Goal: Information Seeking & Learning: Learn about a topic

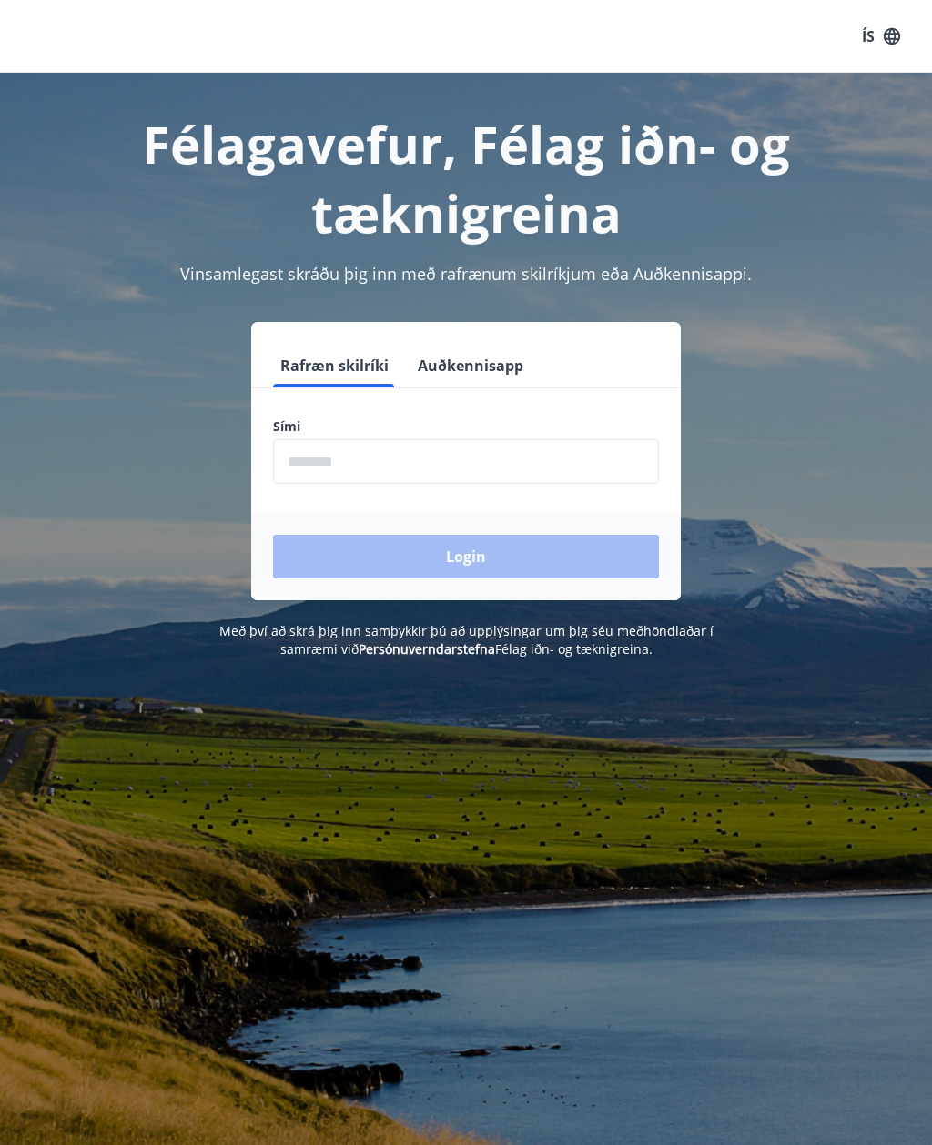
click at [425, 456] on input "phone" at bounding box center [466, 461] width 386 height 45
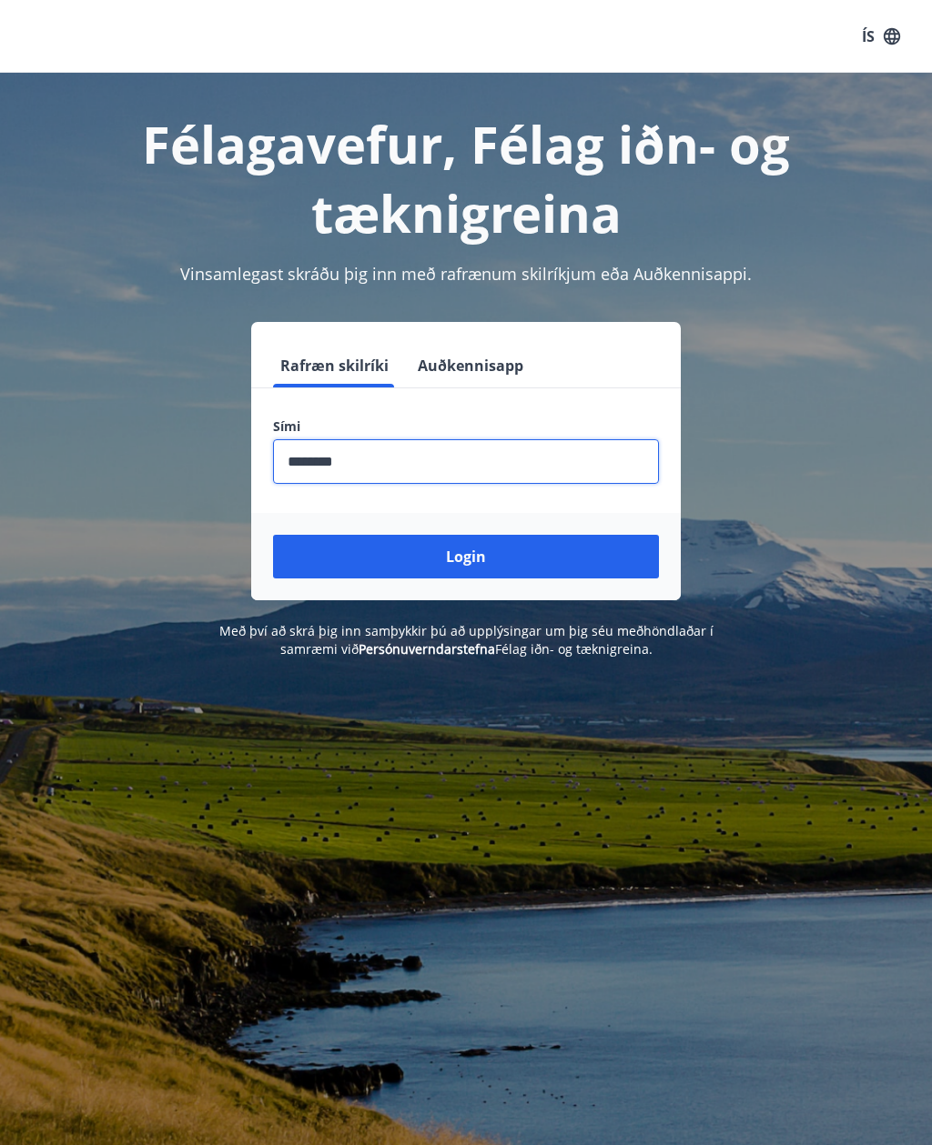
type input "********"
click at [504, 548] on button "Login" at bounding box center [466, 557] width 386 height 44
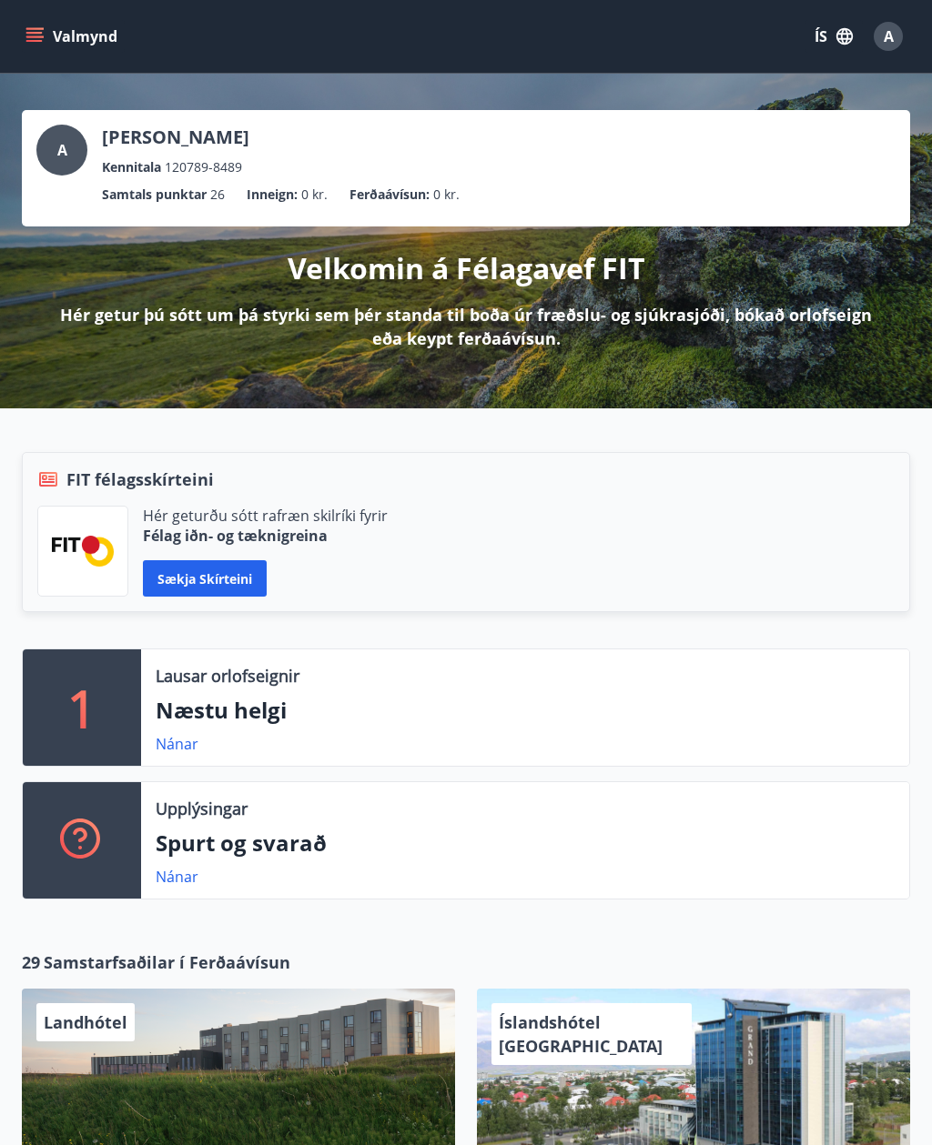
click at [824, 36] on button "ÍS" at bounding box center [833, 36] width 58 height 33
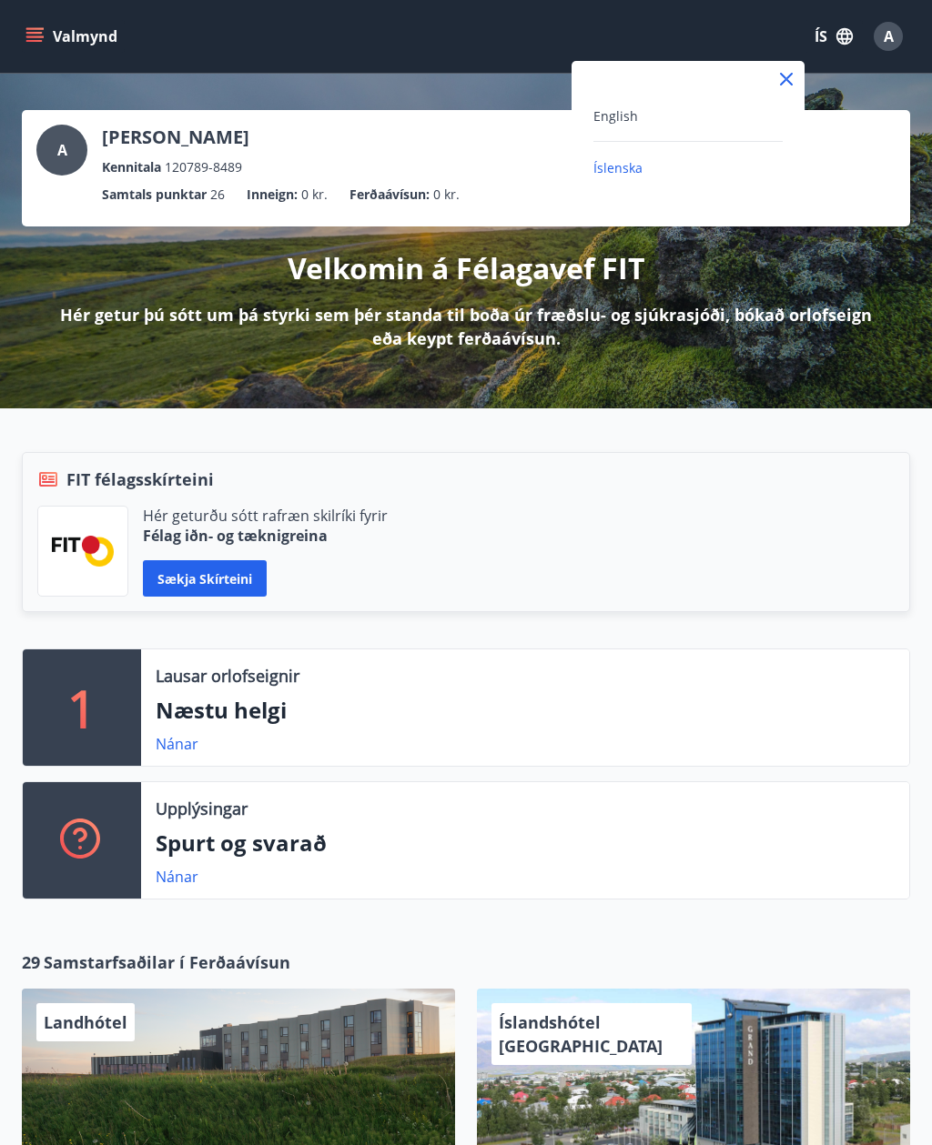
click at [624, 115] on span "English" at bounding box center [615, 115] width 45 height 17
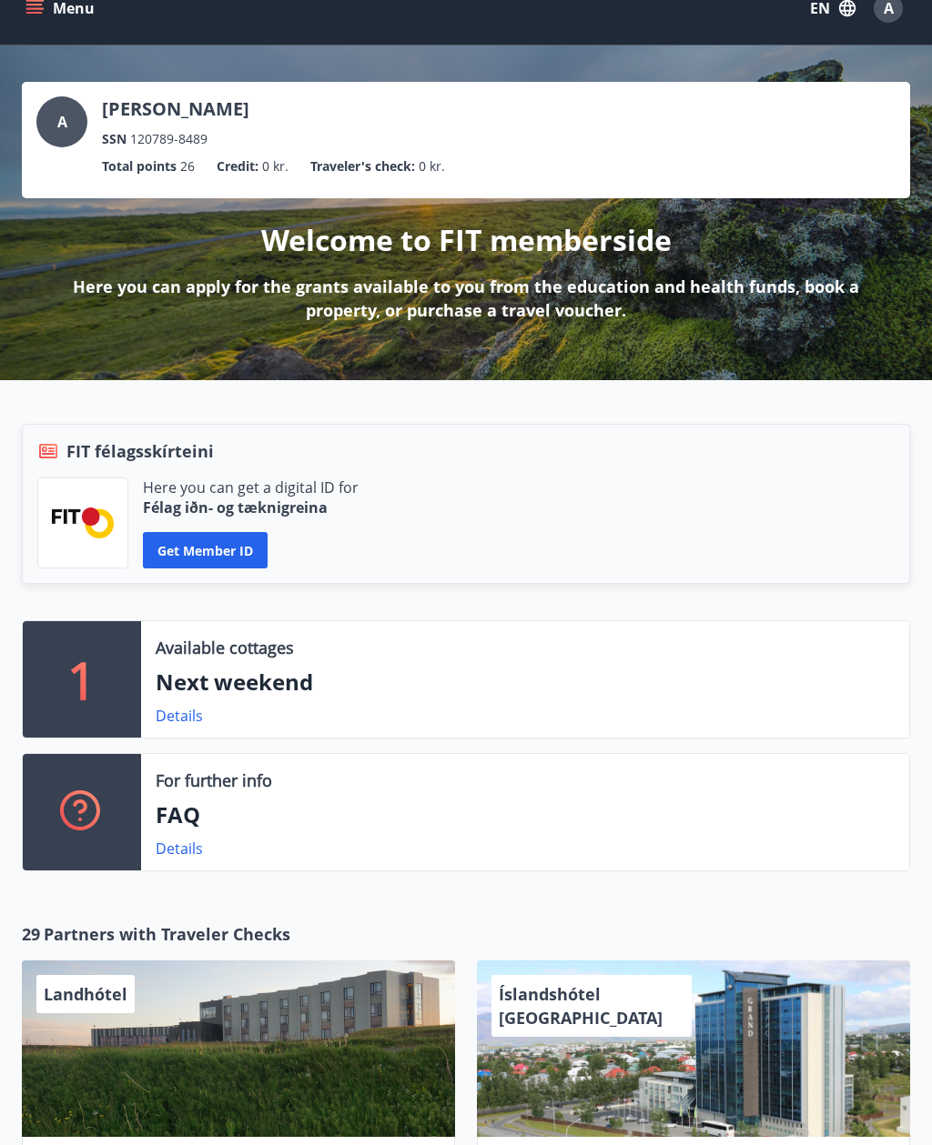
scroll to position [27, 0]
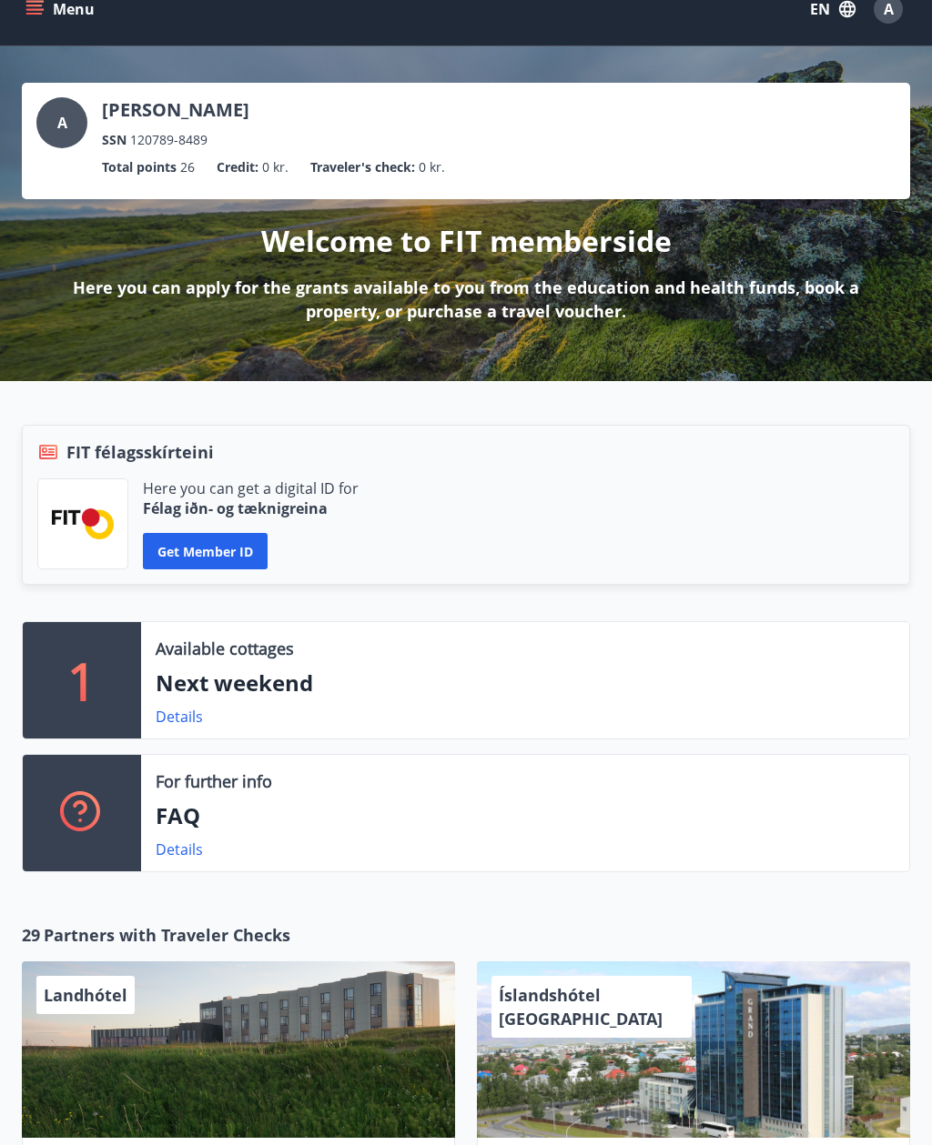
click at [237, 541] on button "Get member ID" at bounding box center [205, 551] width 125 height 36
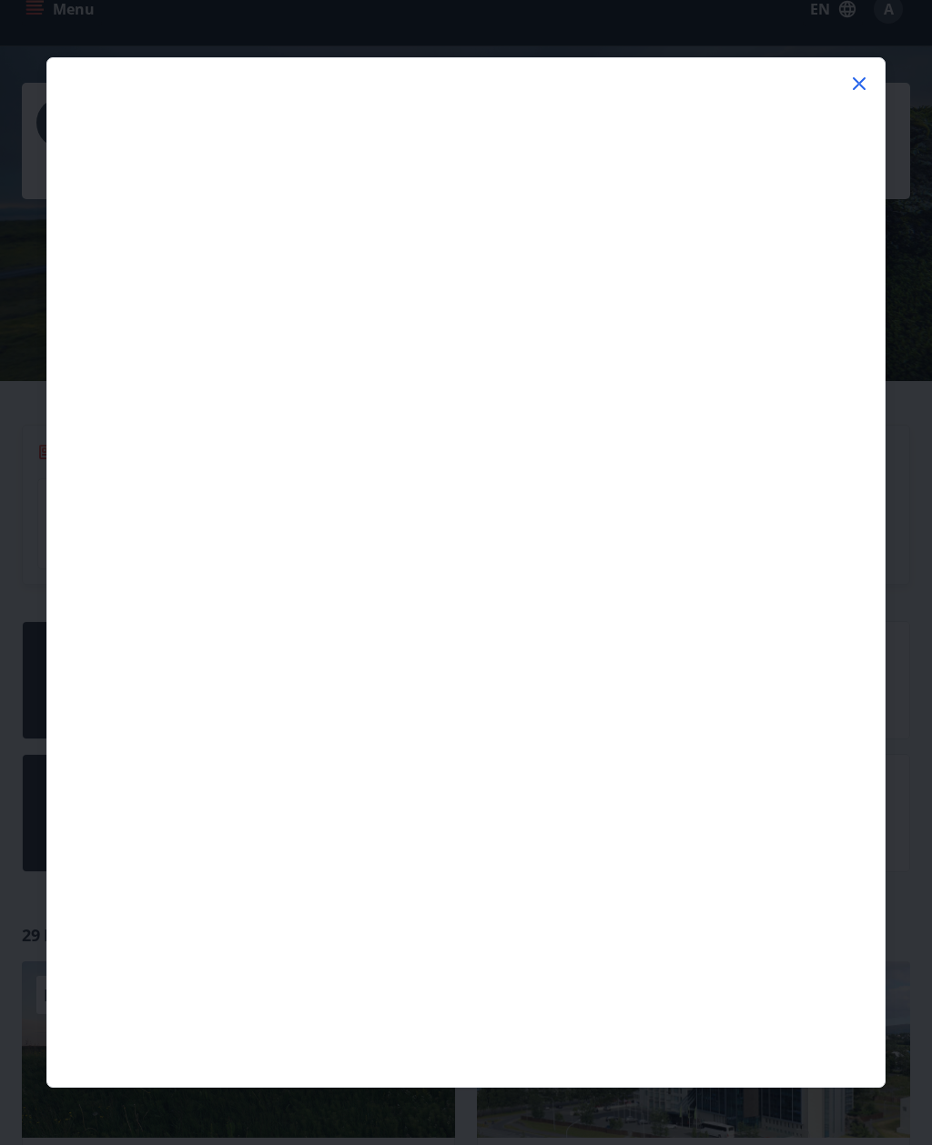
click at [860, 77] on icon at bounding box center [859, 84] width 22 height 22
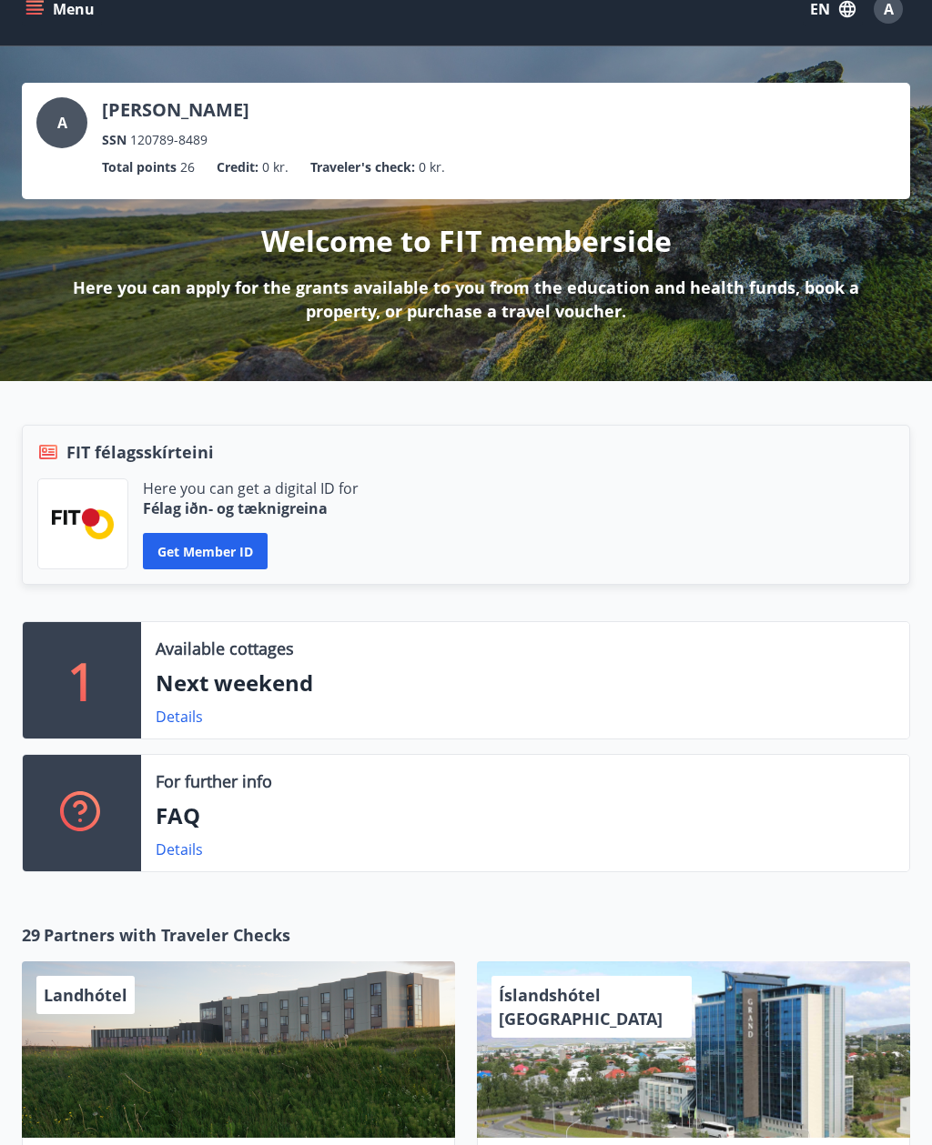
scroll to position [0, 0]
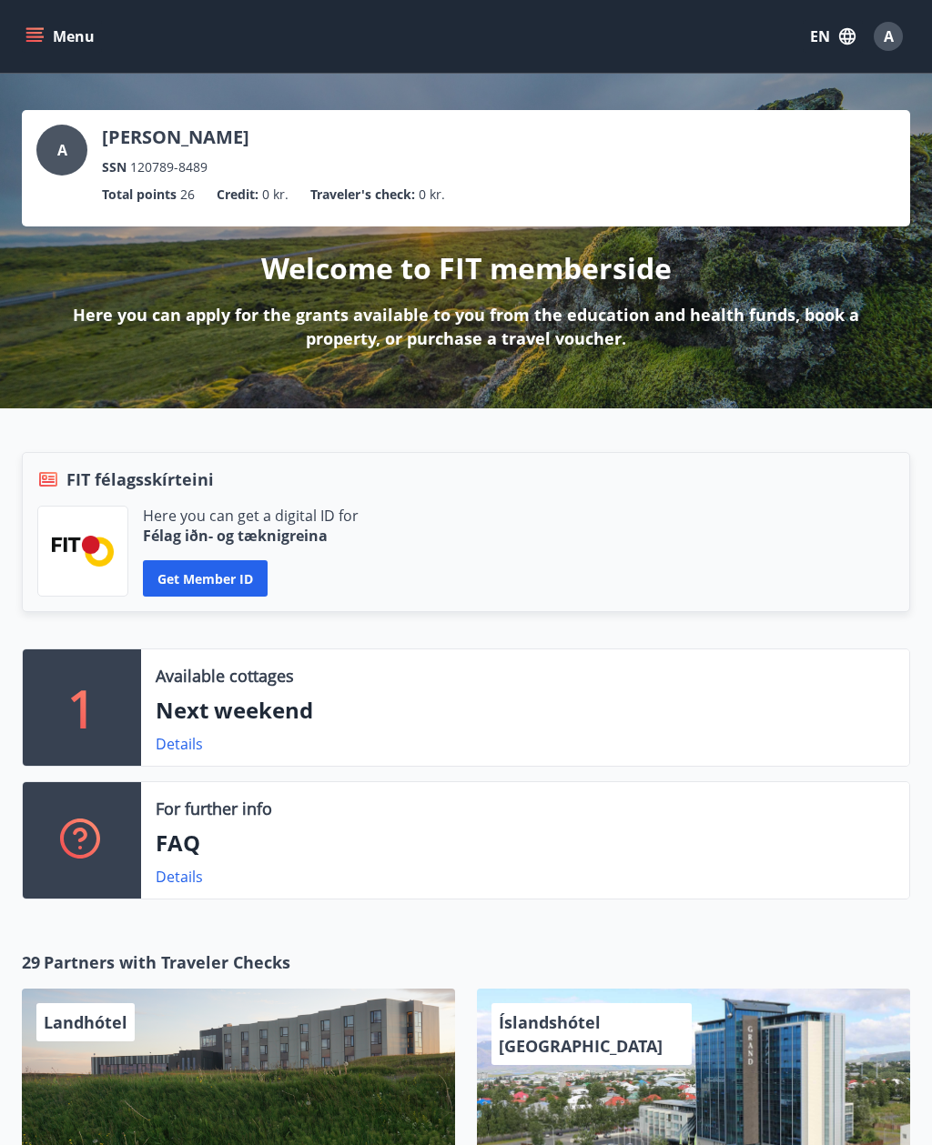
click at [50, 35] on button "Menu" at bounding box center [62, 36] width 80 height 33
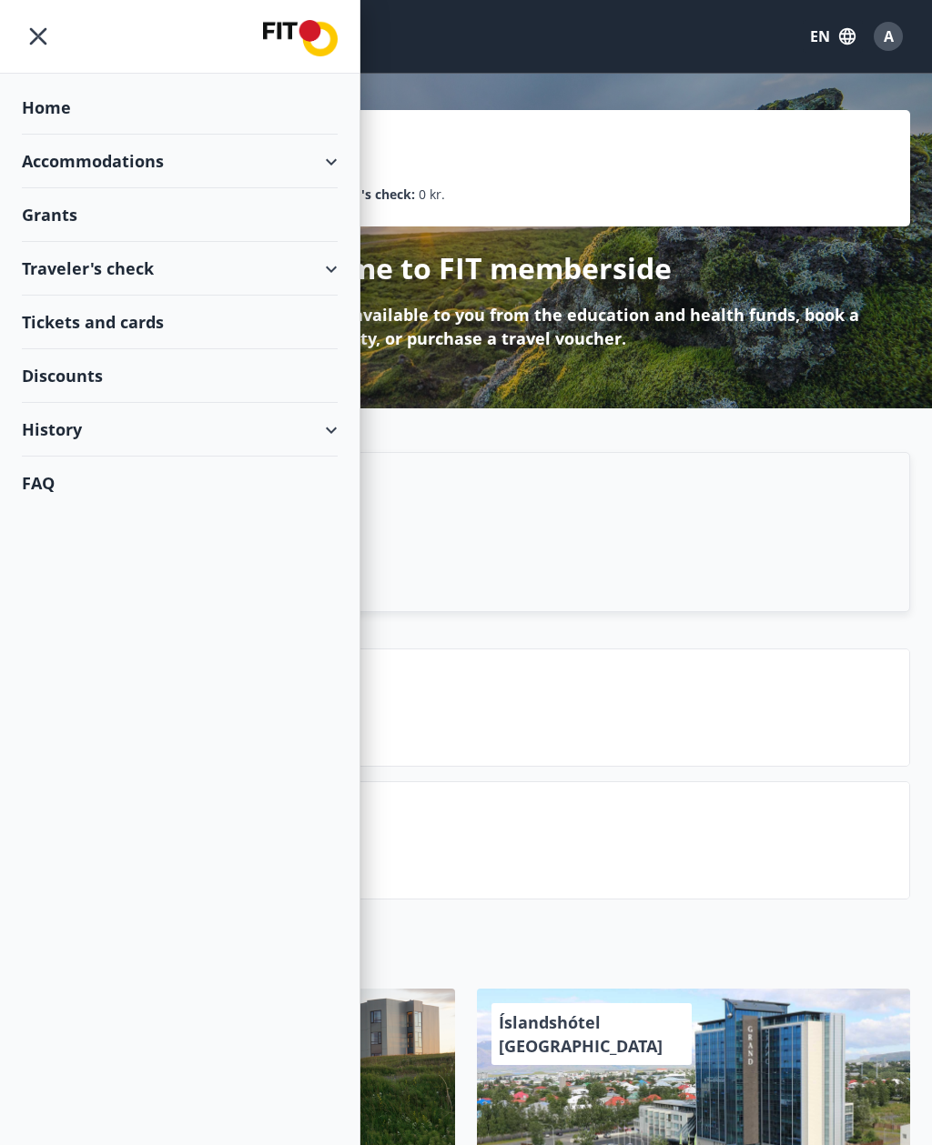
click at [57, 135] on div "Grants" at bounding box center [180, 108] width 316 height 54
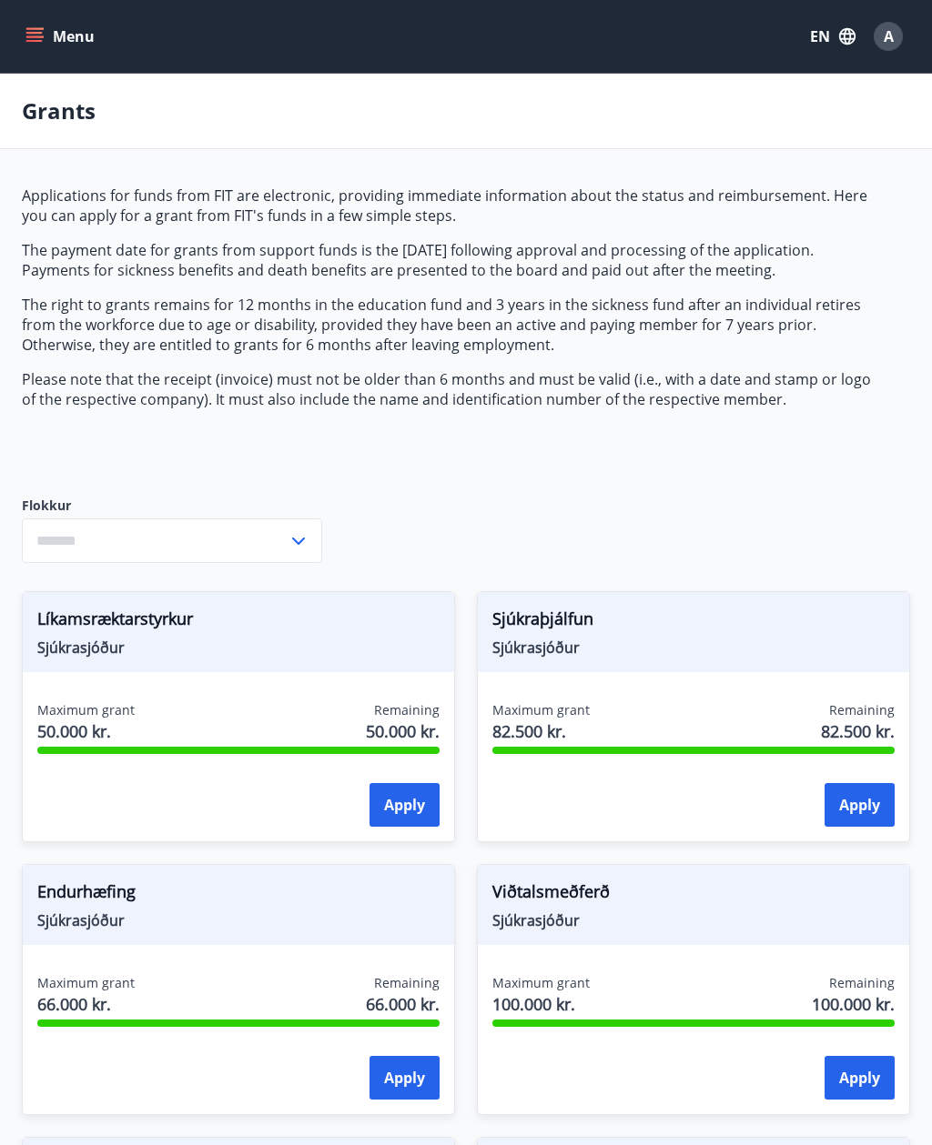
type input "***"
click at [305, 545] on icon at bounding box center [298, 541] width 22 height 22
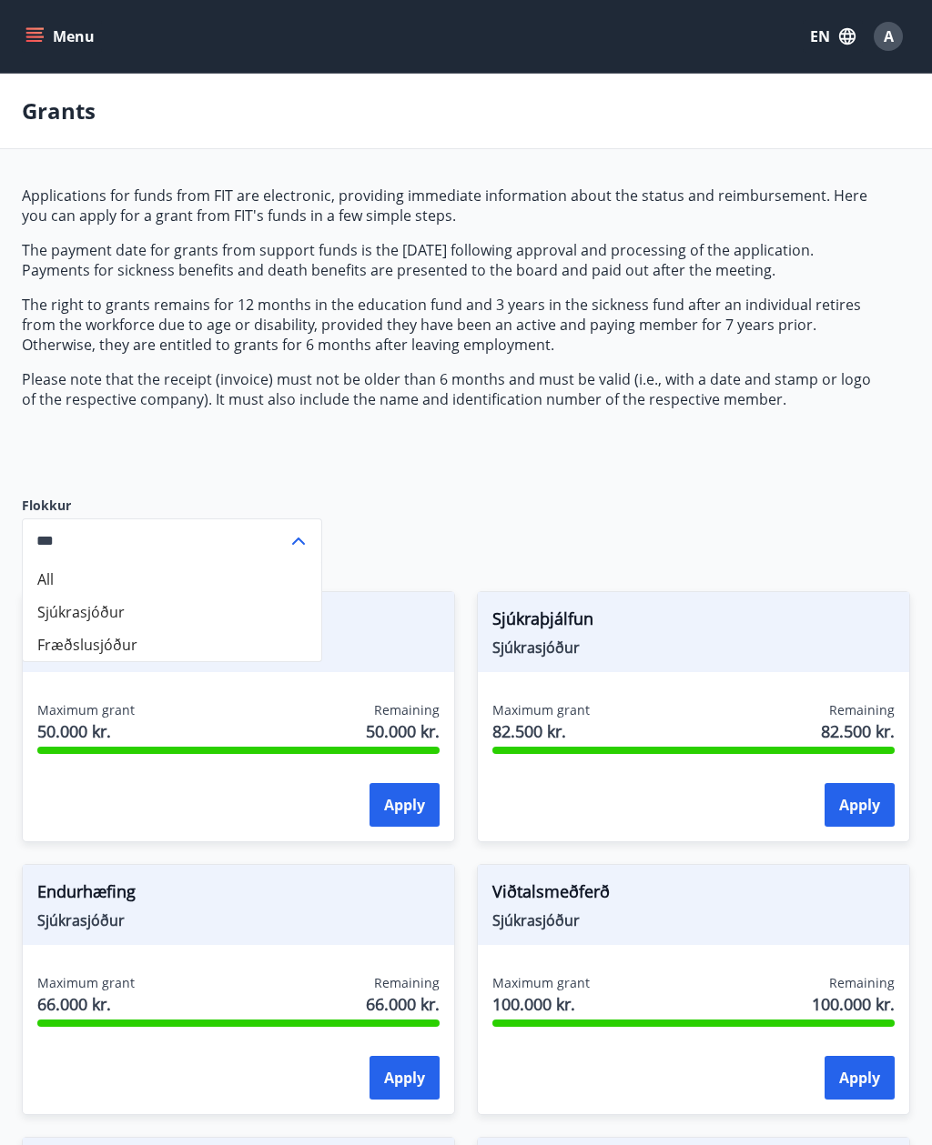
click at [311, 529] on div "*** ​" at bounding box center [172, 541] width 300 height 45
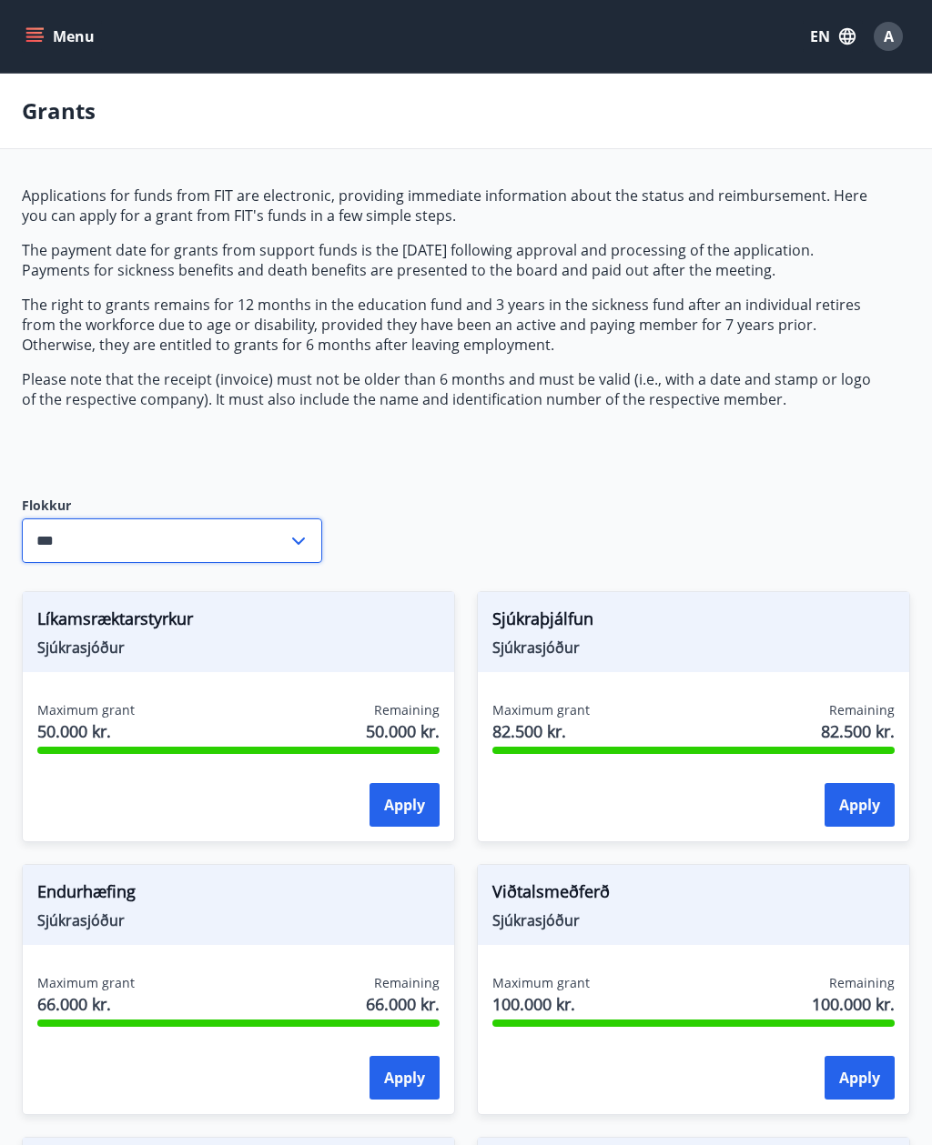
click at [67, 29] on button "Menu" at bounding box center [62, 36] width 80 height 33
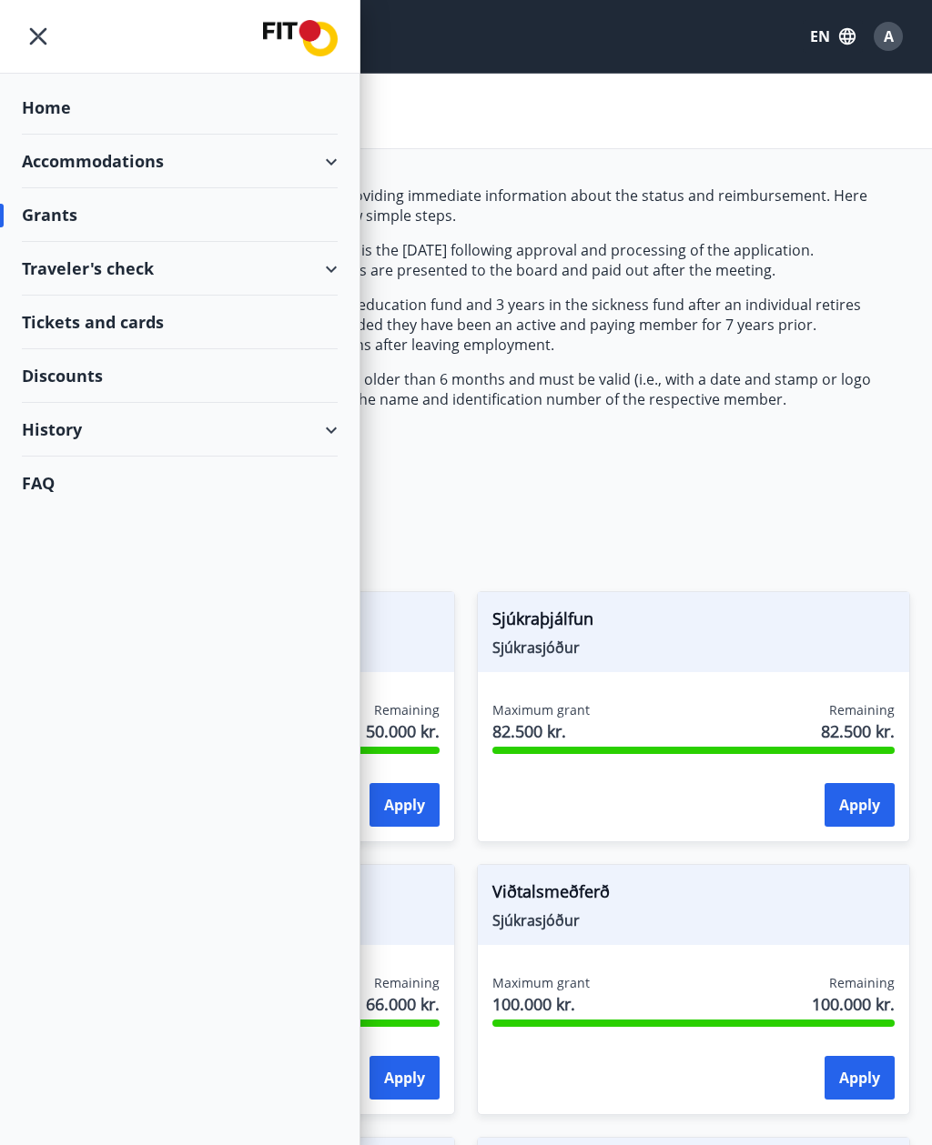
click at [216, 101] on div "Home" at bounding box center [180, 108] width 316 height 54
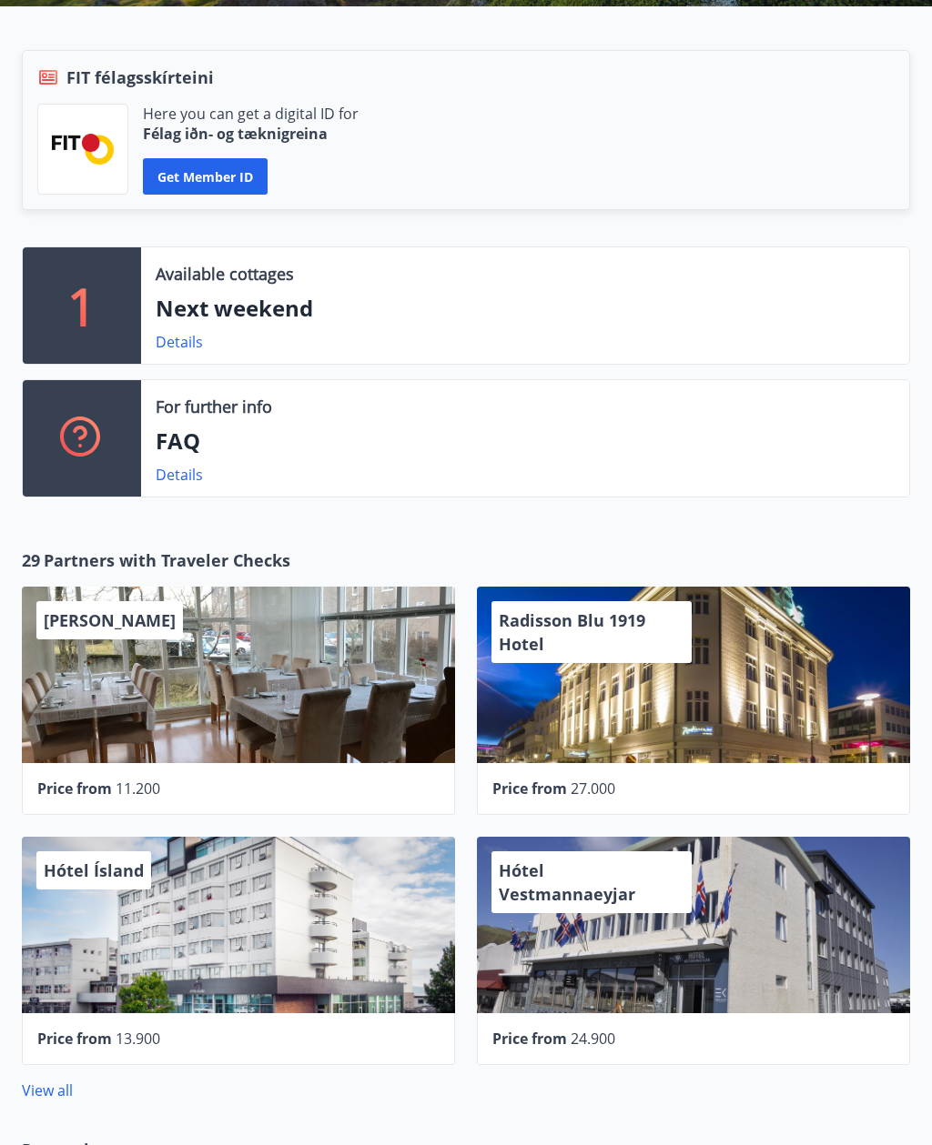
scroll to position [402, 0]
click at [176, 474] on link "Details" at bounding box center [179, 475] width 47 height 20
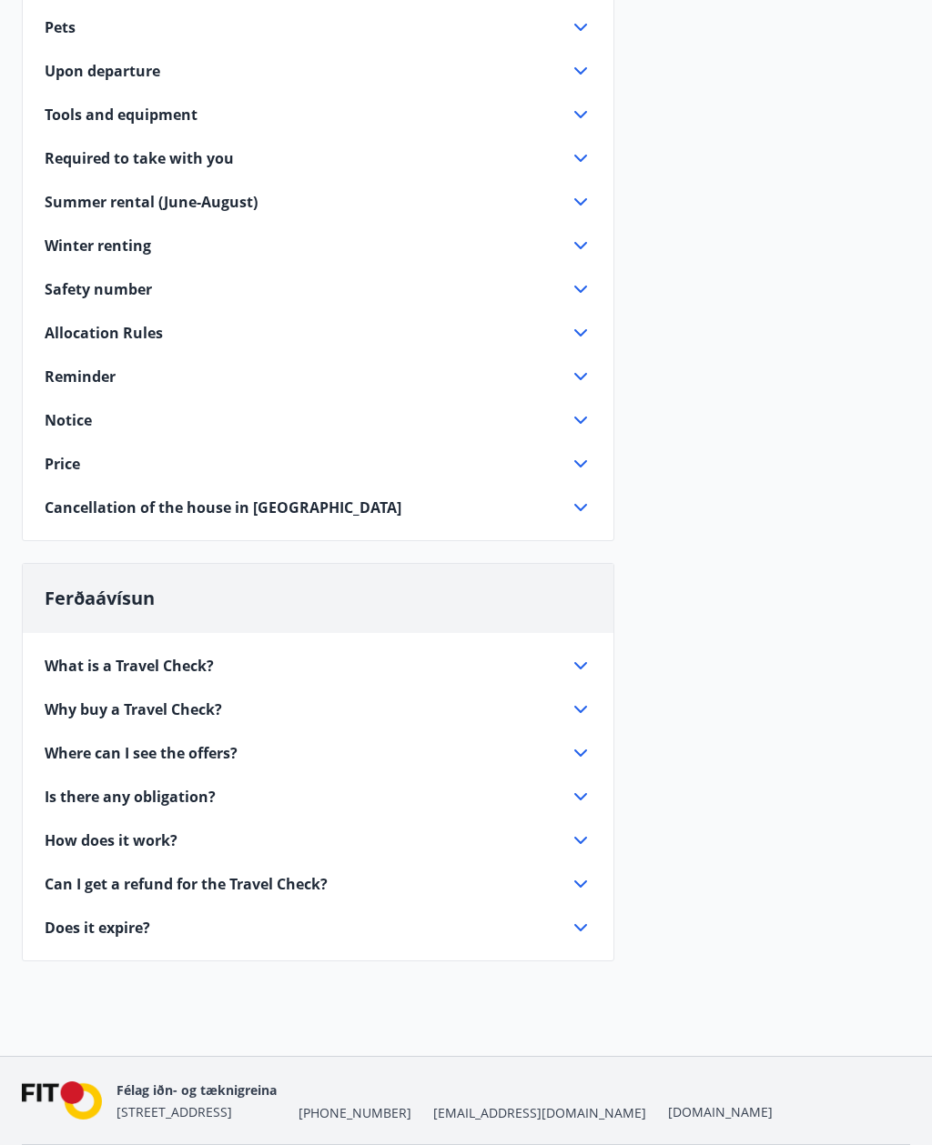
scroll to position [439, 0]
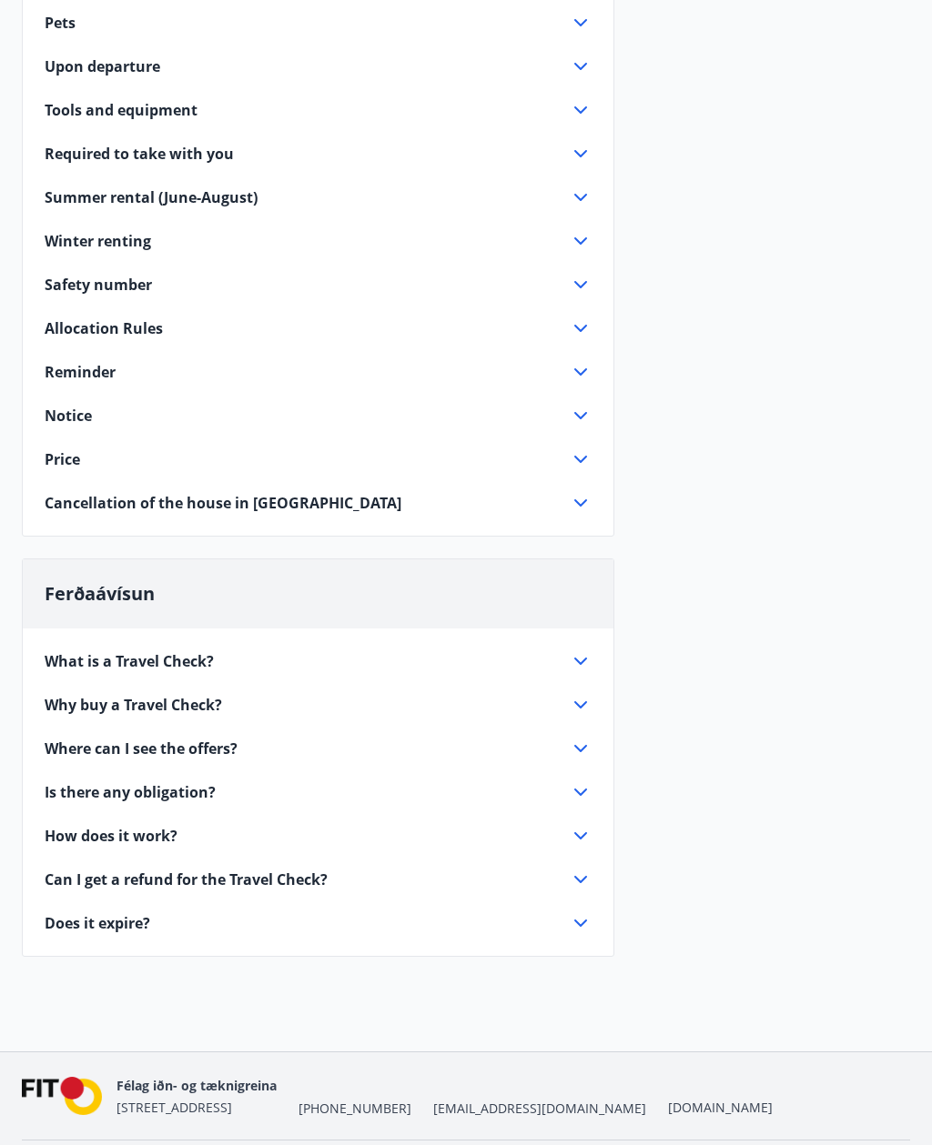
click at [191, 667] on span "What is a Travel Check?" at bounding box center [129, 662] width 169 height 20
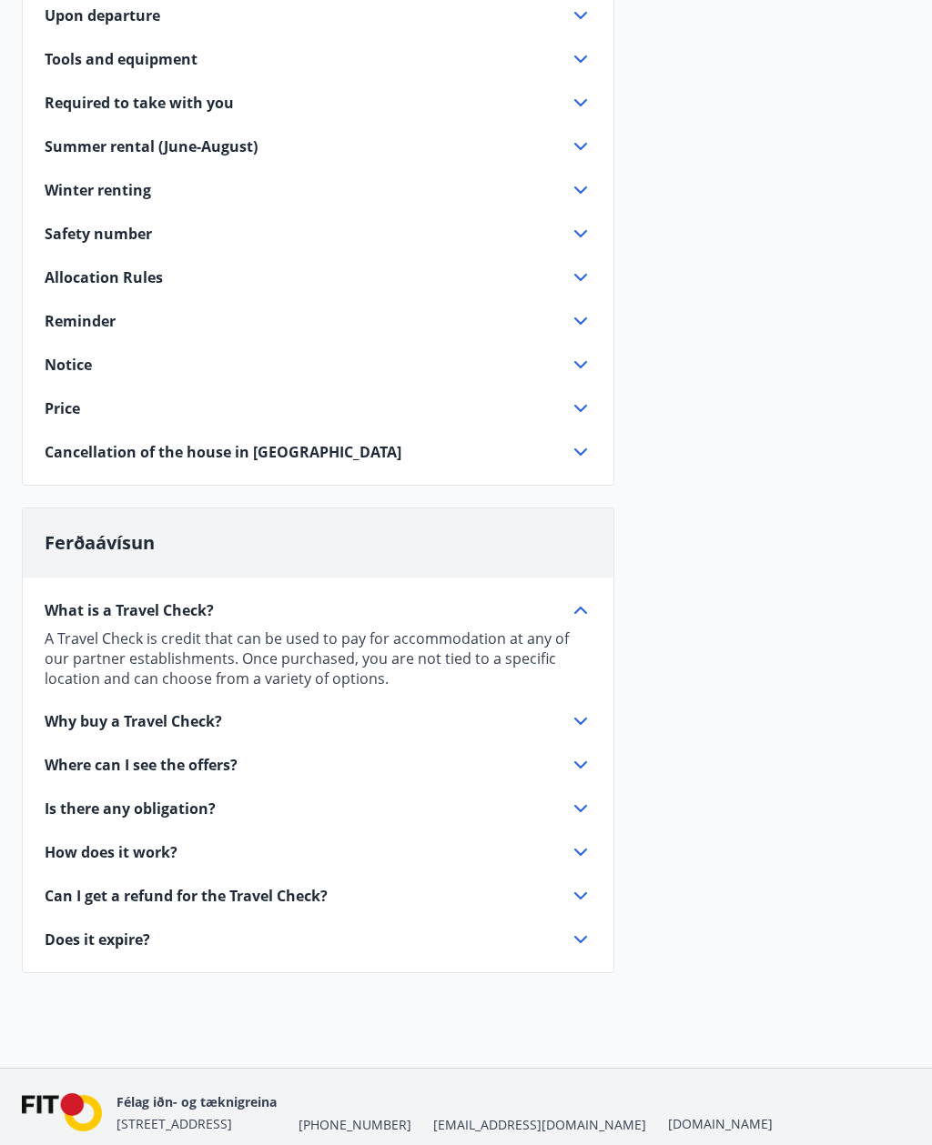
scroll to position [507, 0]
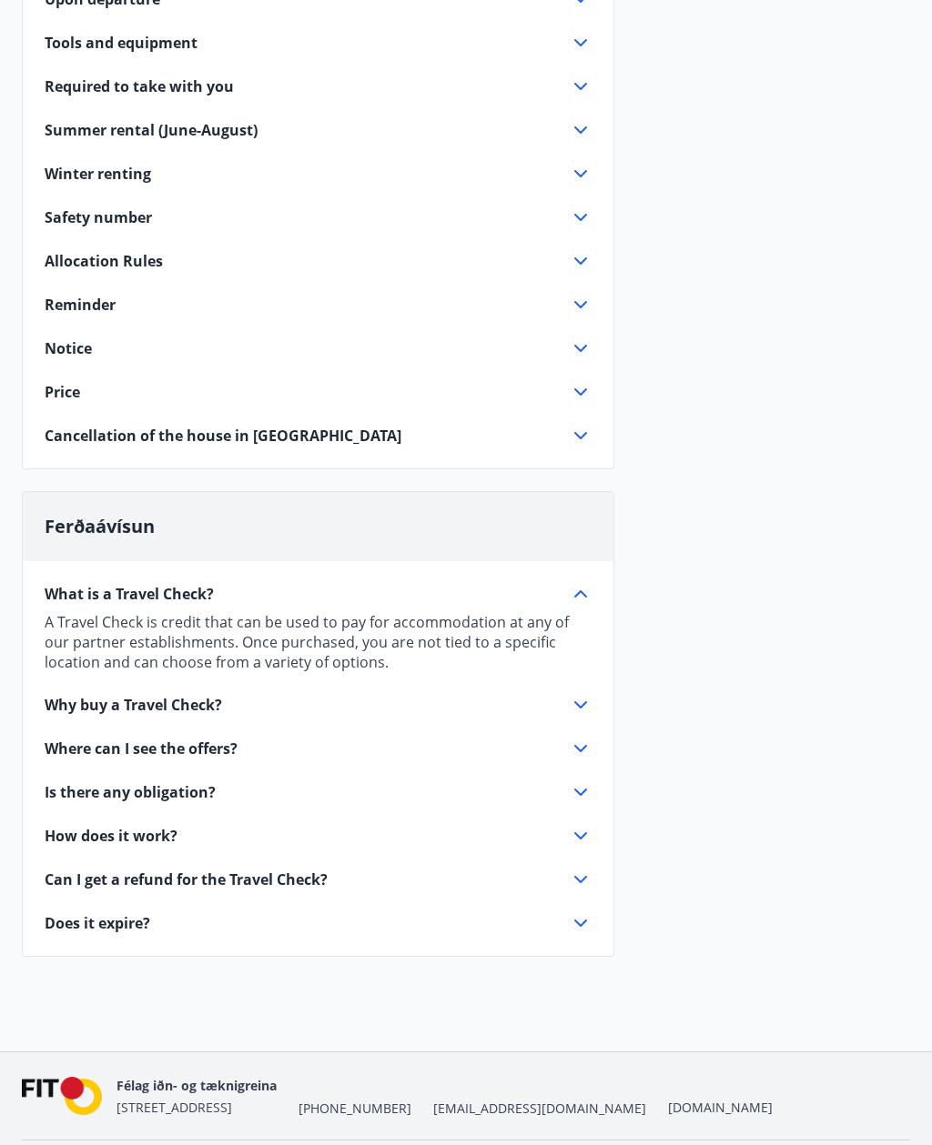
click at [265, 701] on div "Why buy a Travel Check?" at bounding box center [307, 706] width 525 height 20
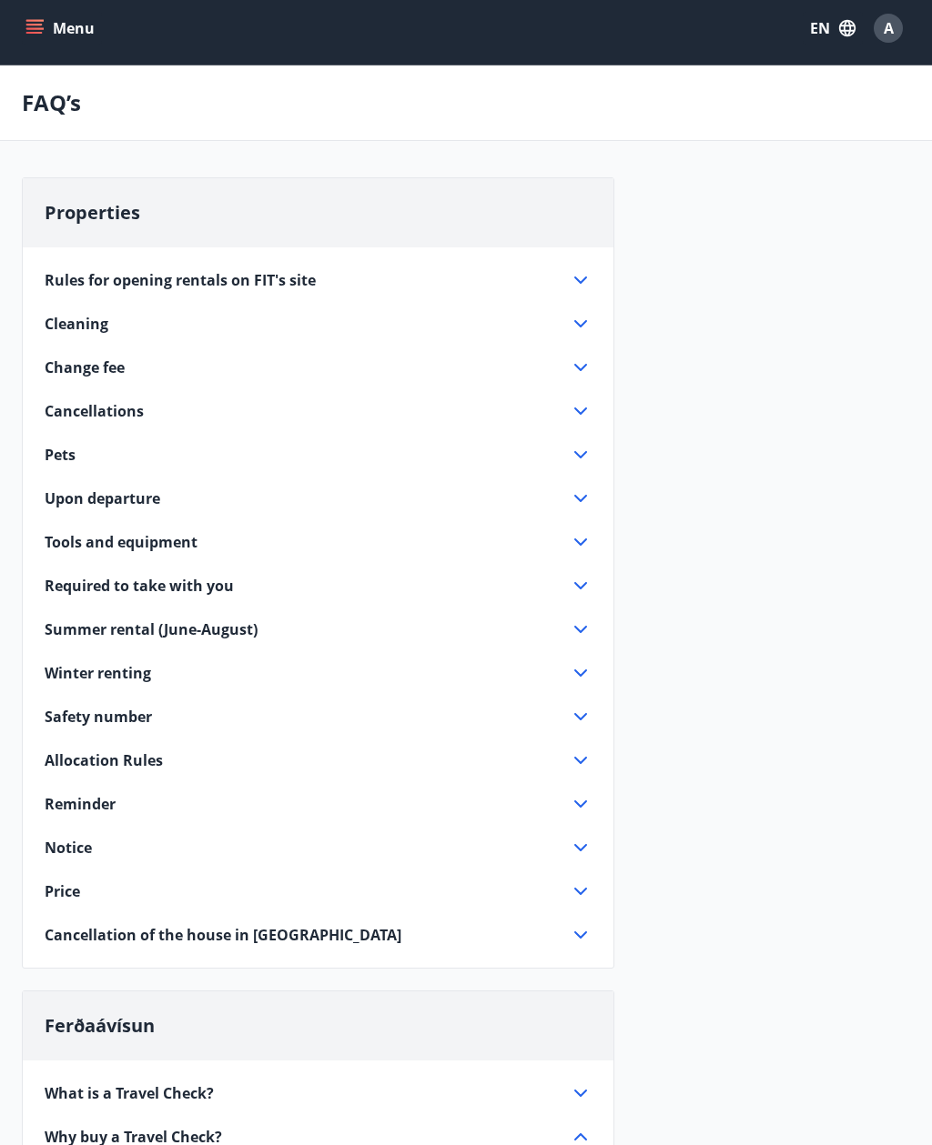
scroll to position [0, 0]
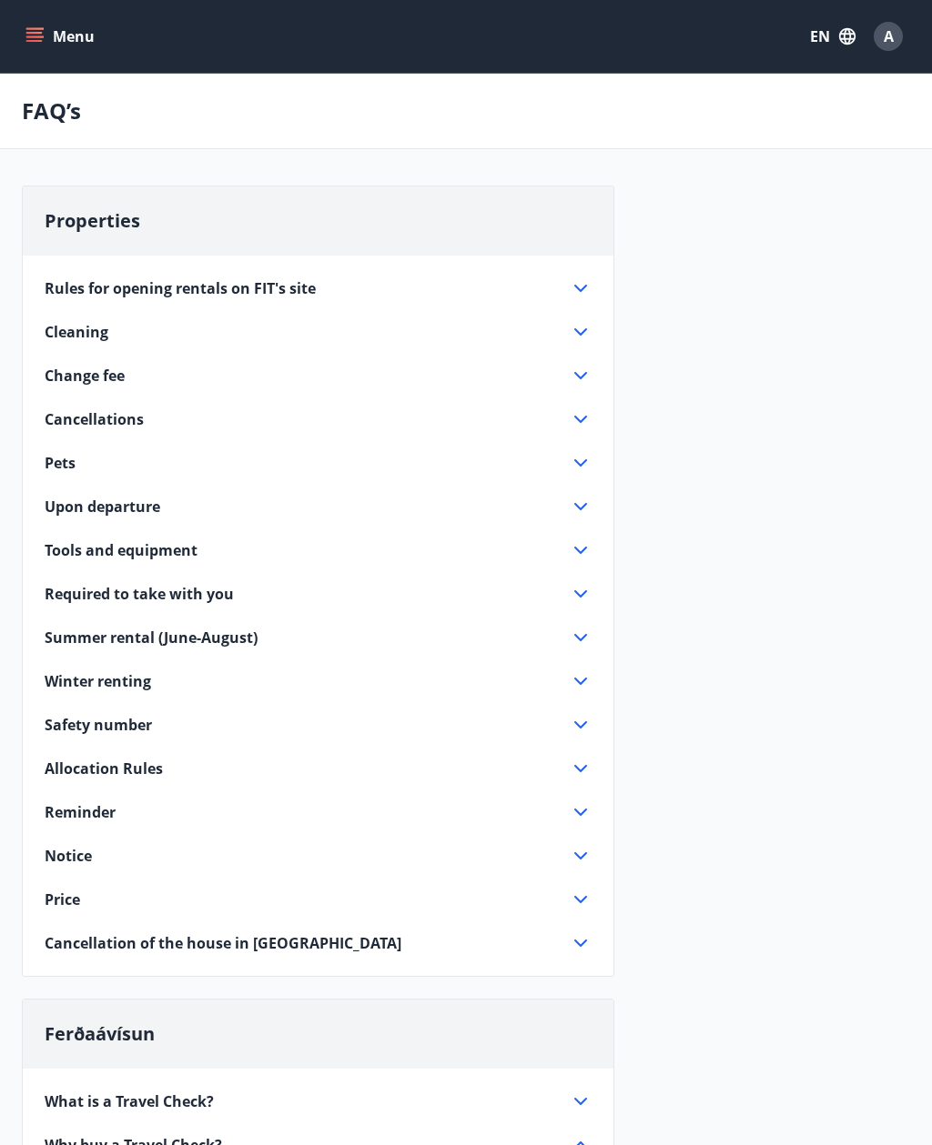
click at [34, 110] on p "FAQ’s" at bounding box center [51, 111] width 59 height 31
click at [53, 45] on button "Menu" at bounding box center [62, 36] width 80 height 33
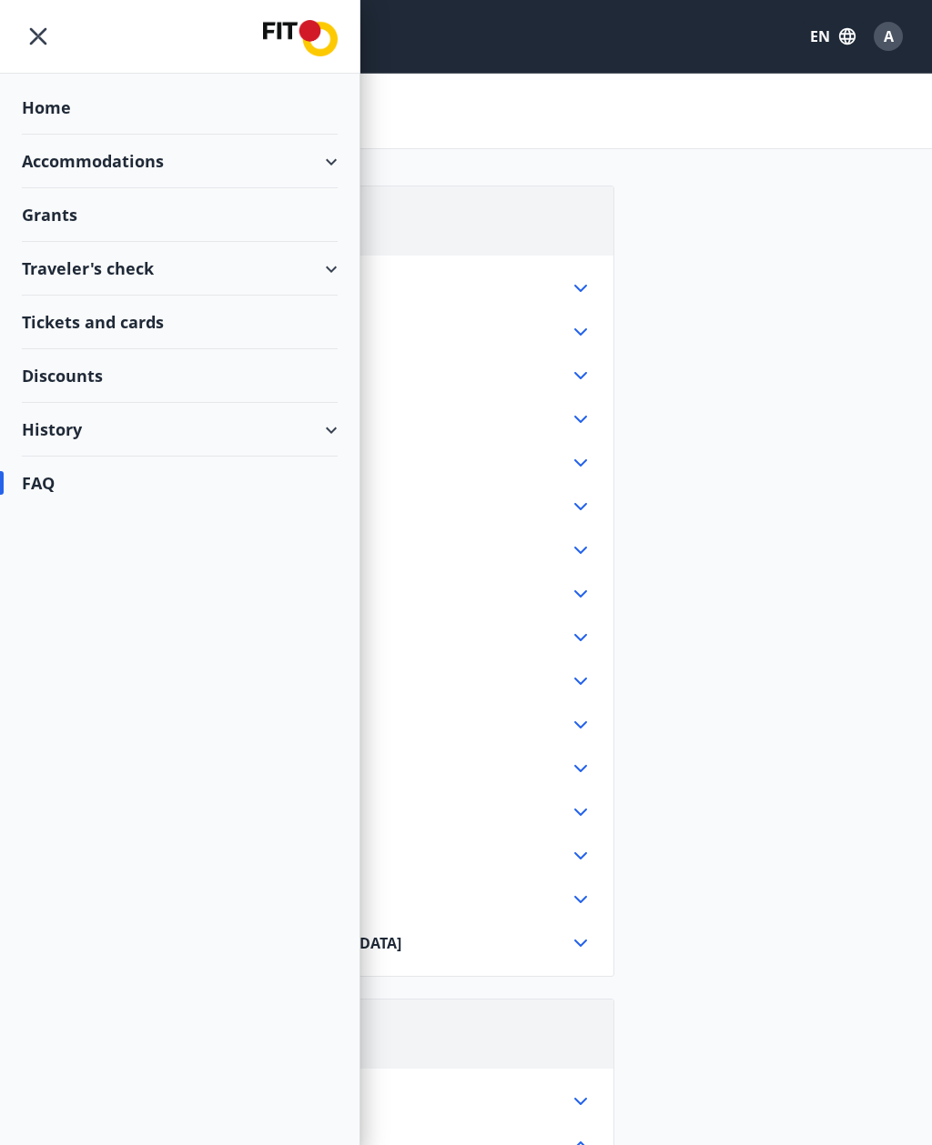
click at [54, 96] on div "Home" at bounding box center [180, 108] width 316 height 54
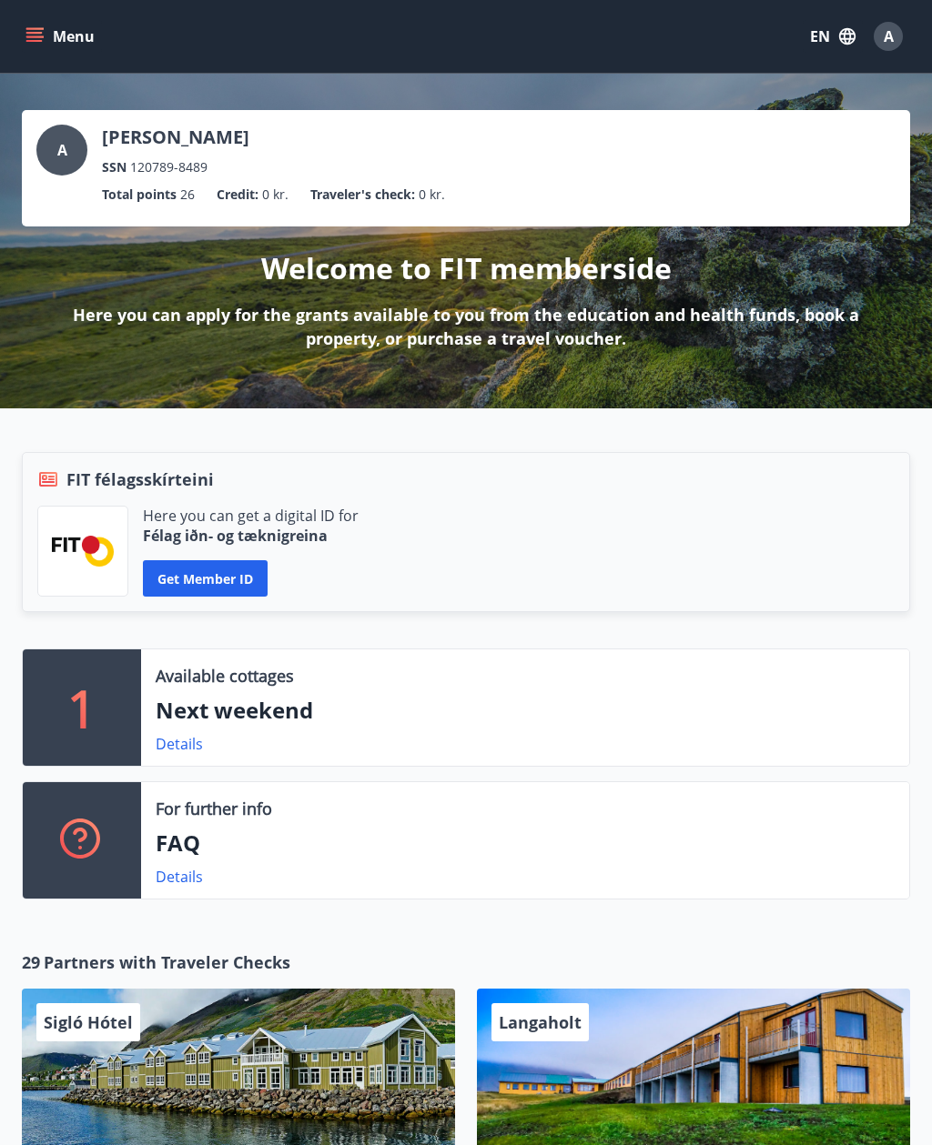
click at [893, 41] on span "A" at bounding box center [888, 36] width 10 height 20
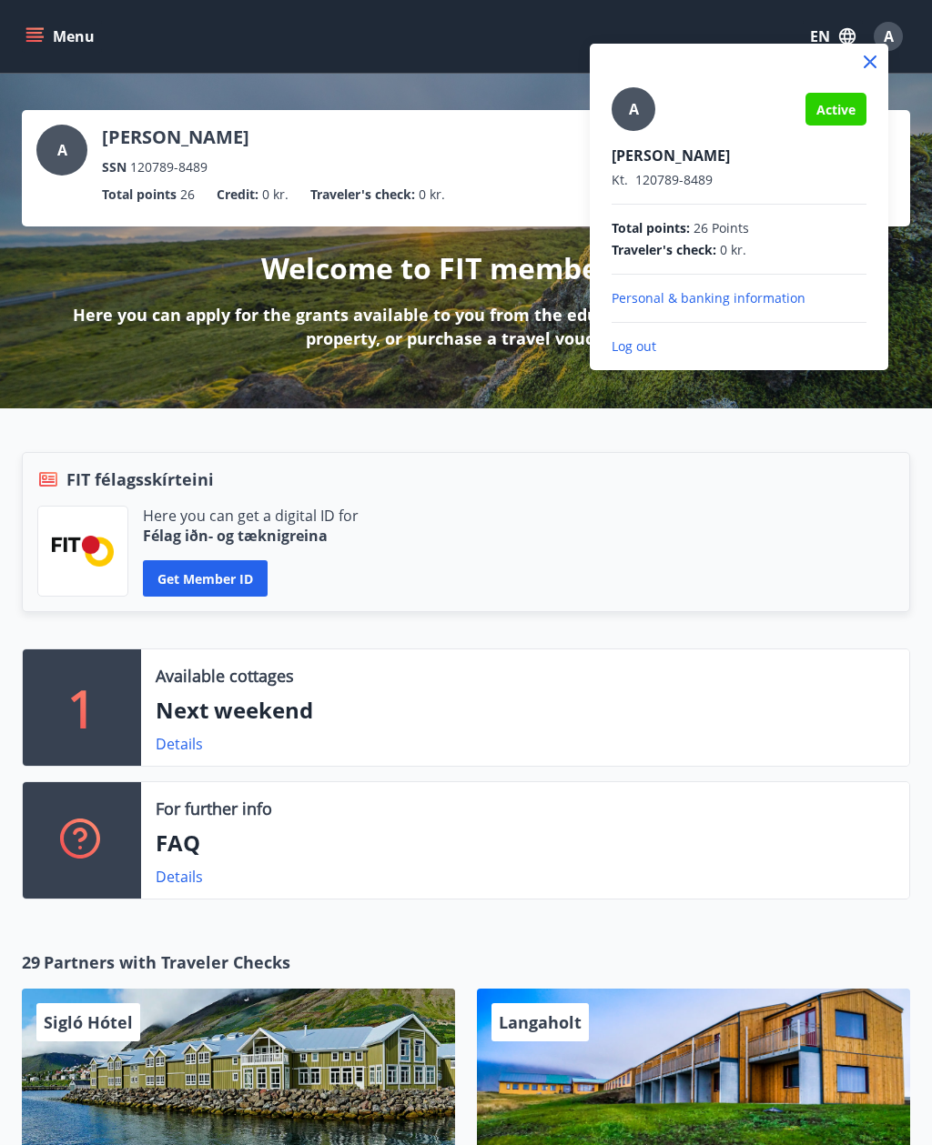
click at [909, 287] on div at bounding box center [466, 572] width 932 height 1145
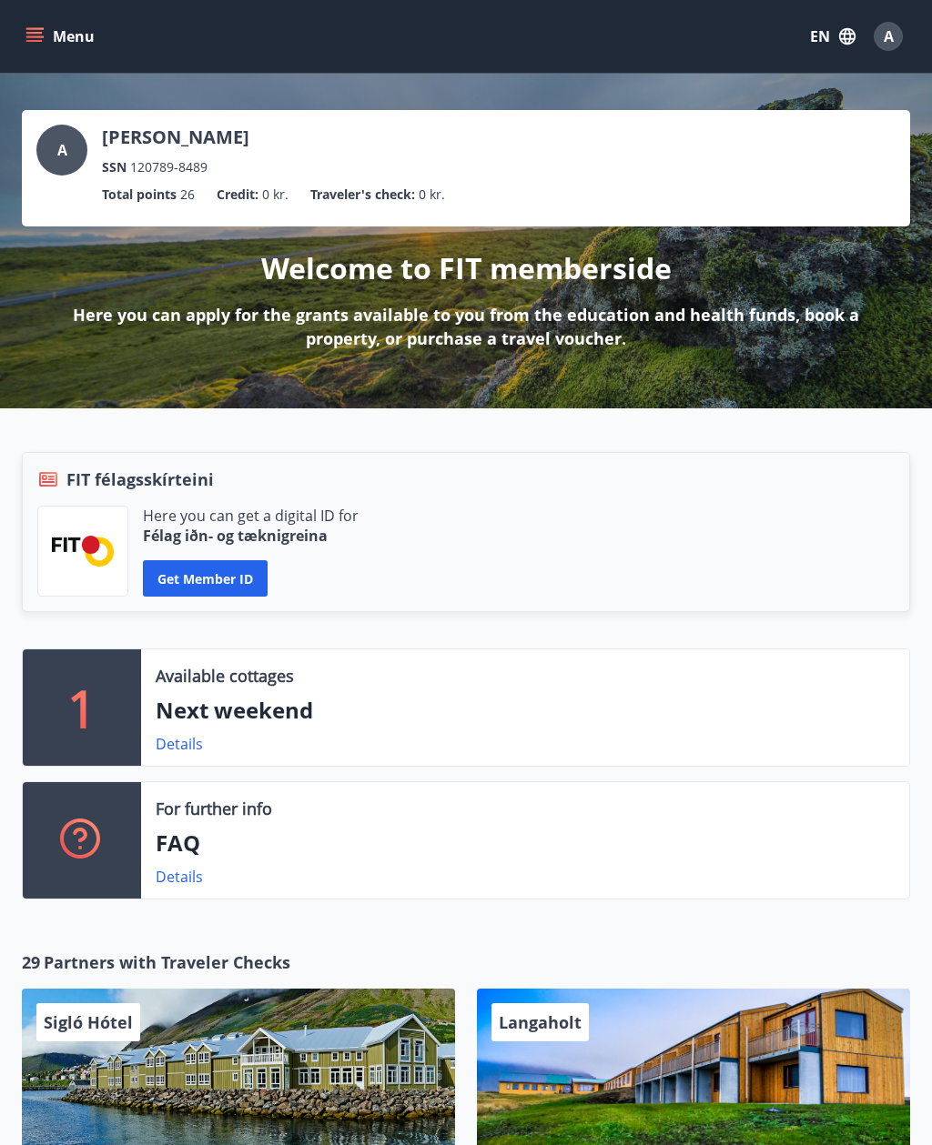
click at [82, 43] on button "Menu" at bounding box center [62, 36] width 80 height 33
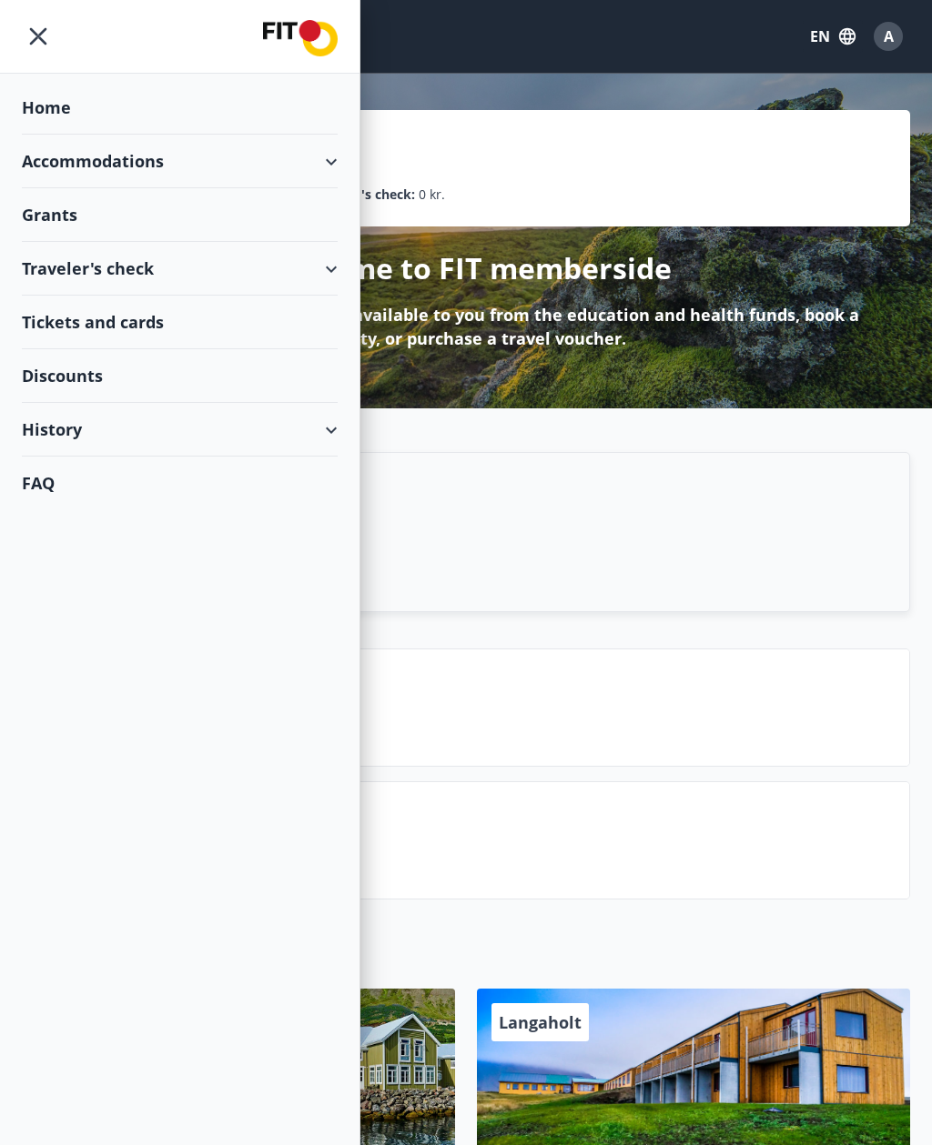
click at [41, 98] on div "Home" at bounding box center [180, 108] width 316 height 54
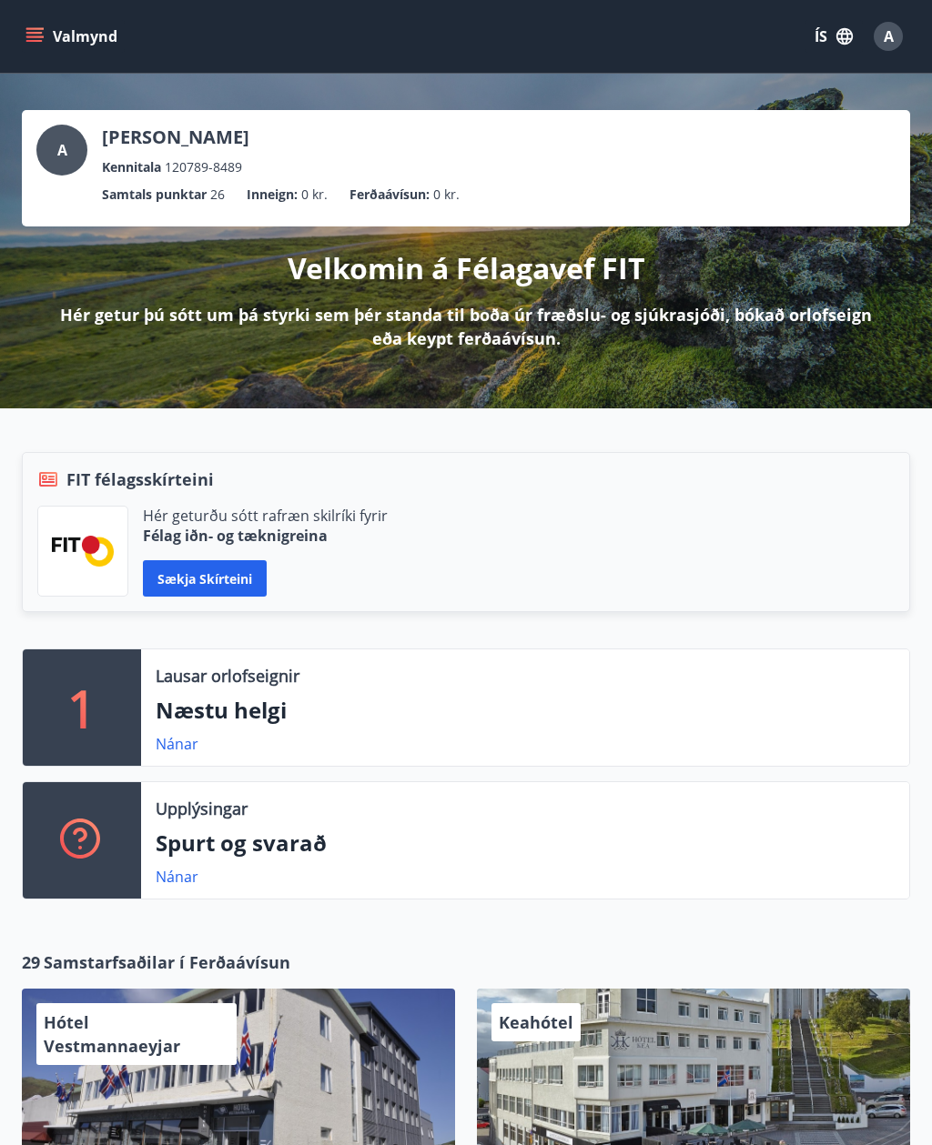
click at [819, 36] on button "ÍS" at bounding box center [833, 36] width 58 height 33
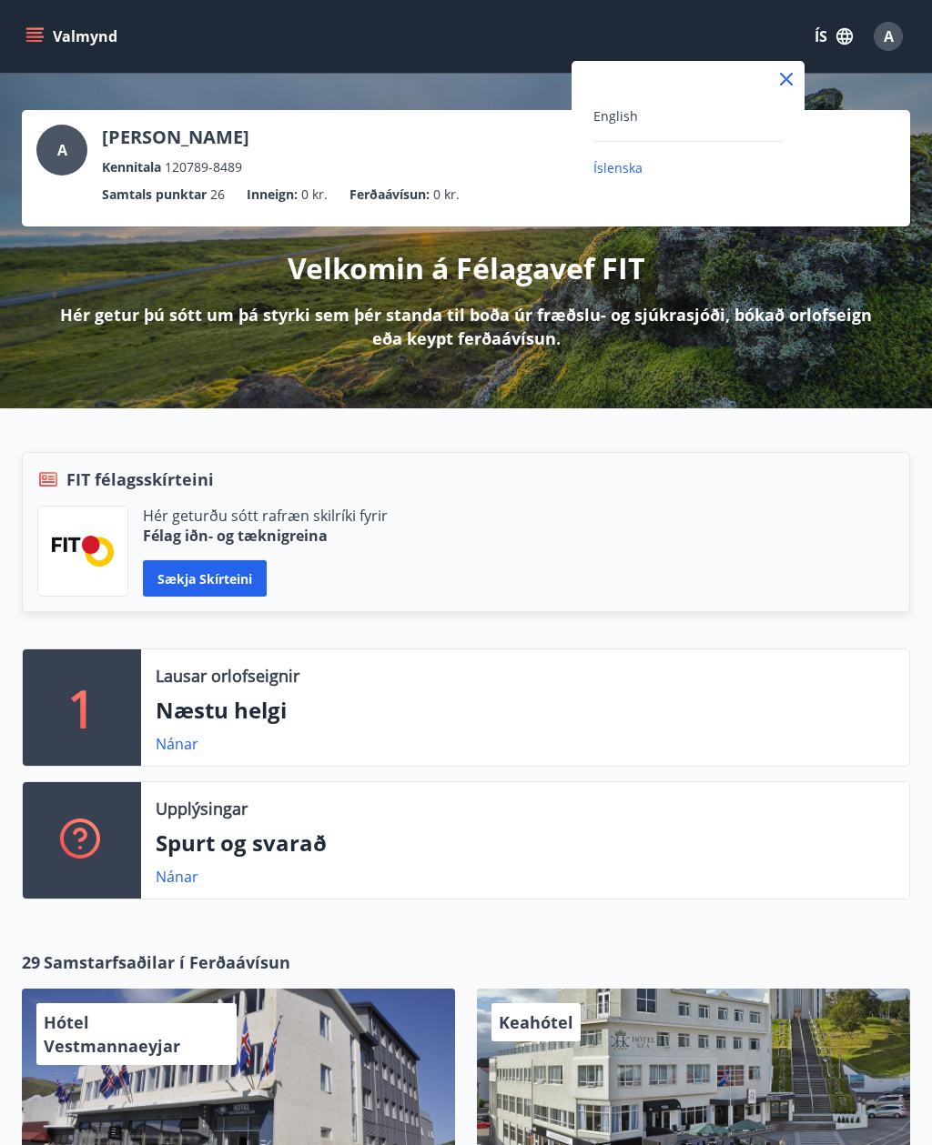
click at [665, 115] on div "English" at bounding box center [687, 116] width 189 height 22
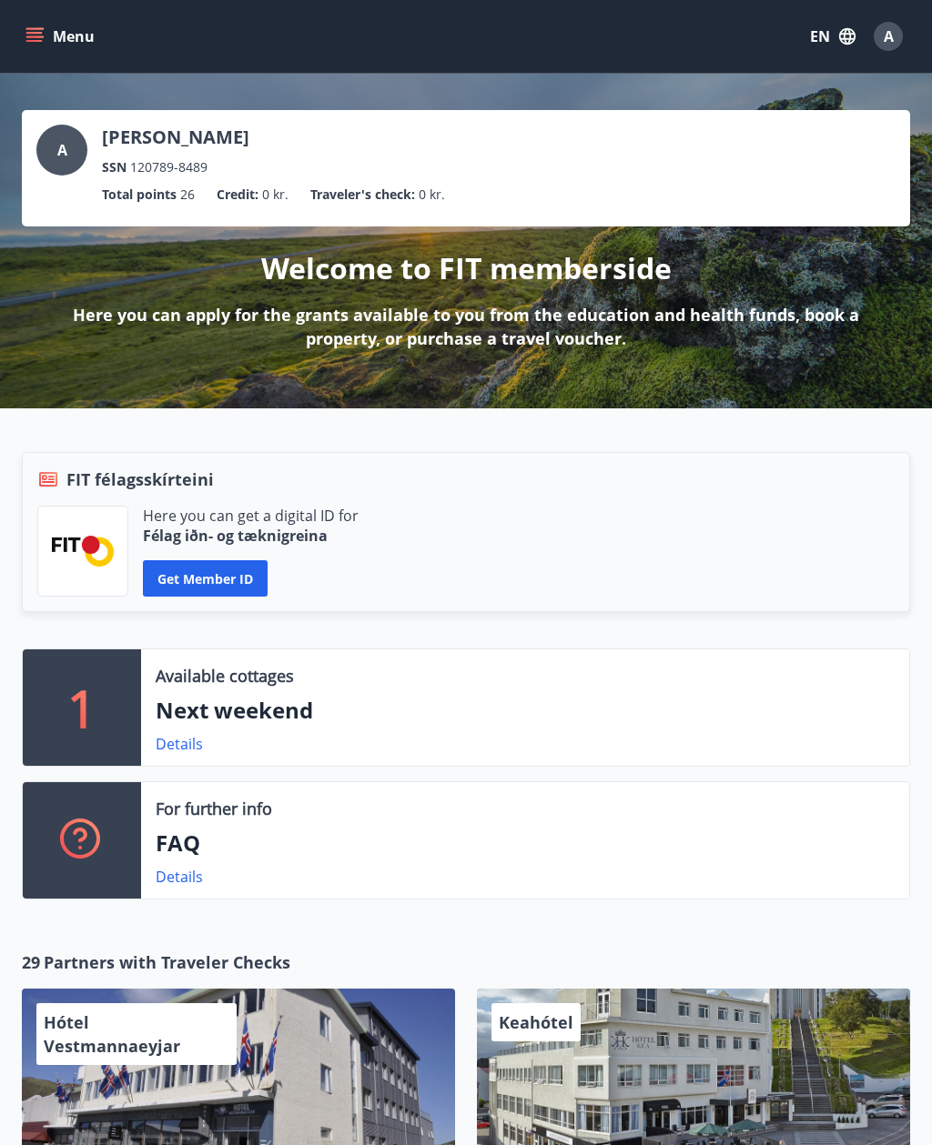
click at [39, 44] on icon "menu" at bounding box center [34, 36] width 18 height 18
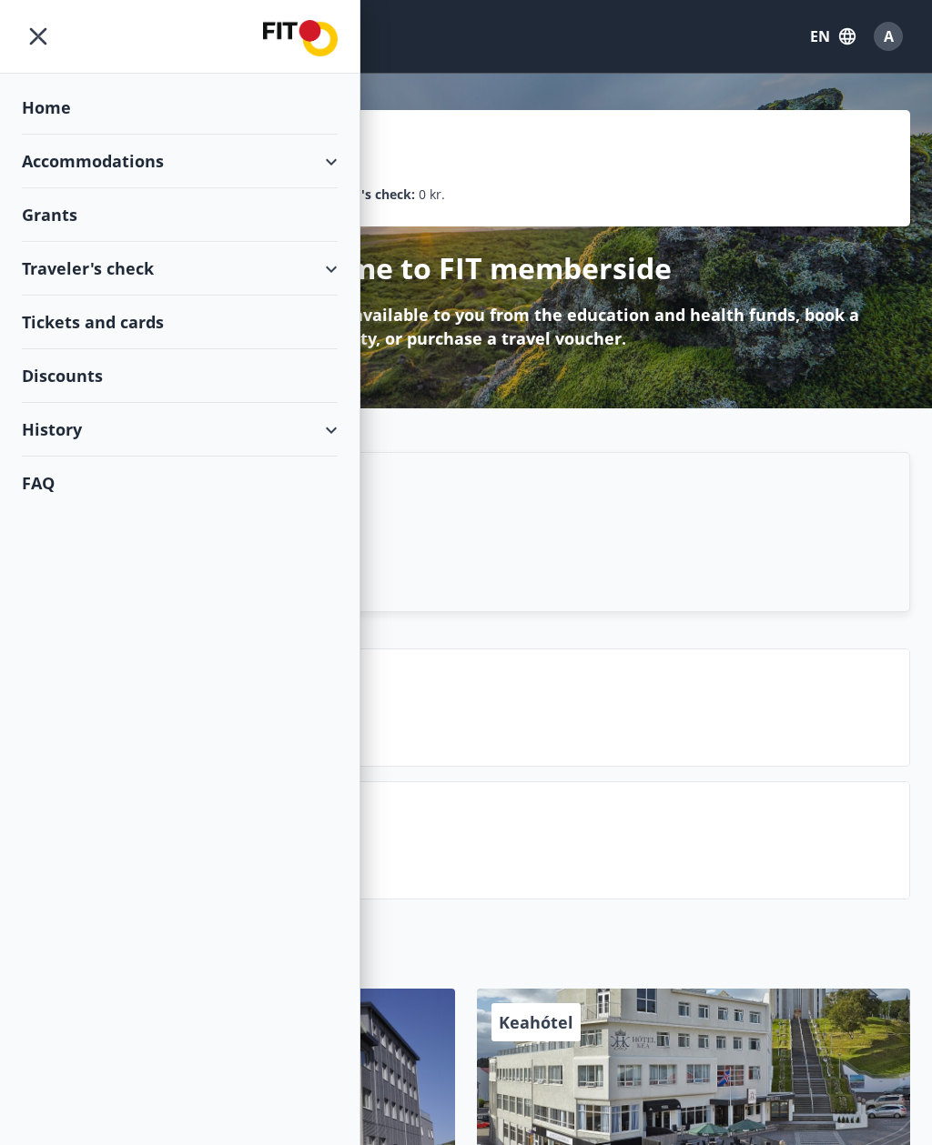
click at [75, 135] on div "Grants" at bounding box center [180, 108] width 316 height 54
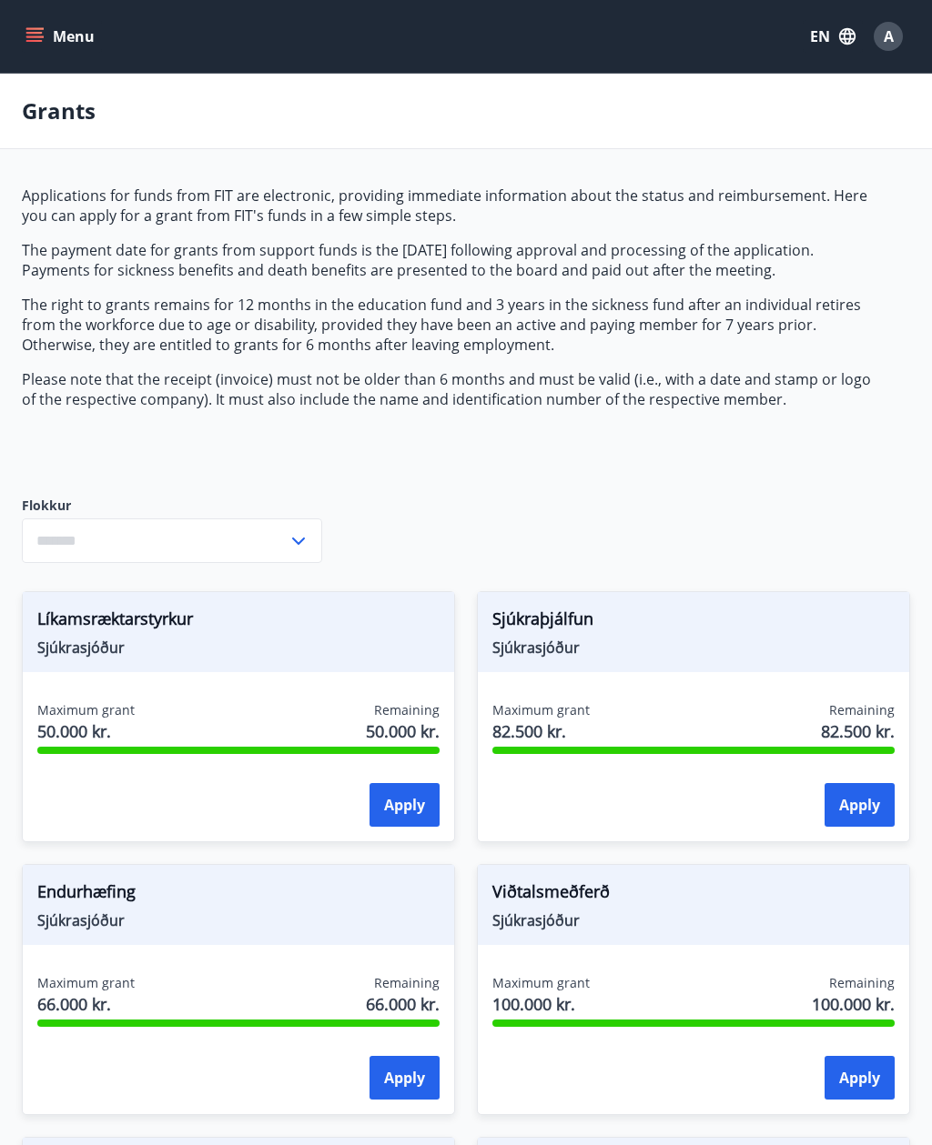
type input "***"
click at [46, 35] on button "Menu" at bounding box center [62, 36] width 80 height 33
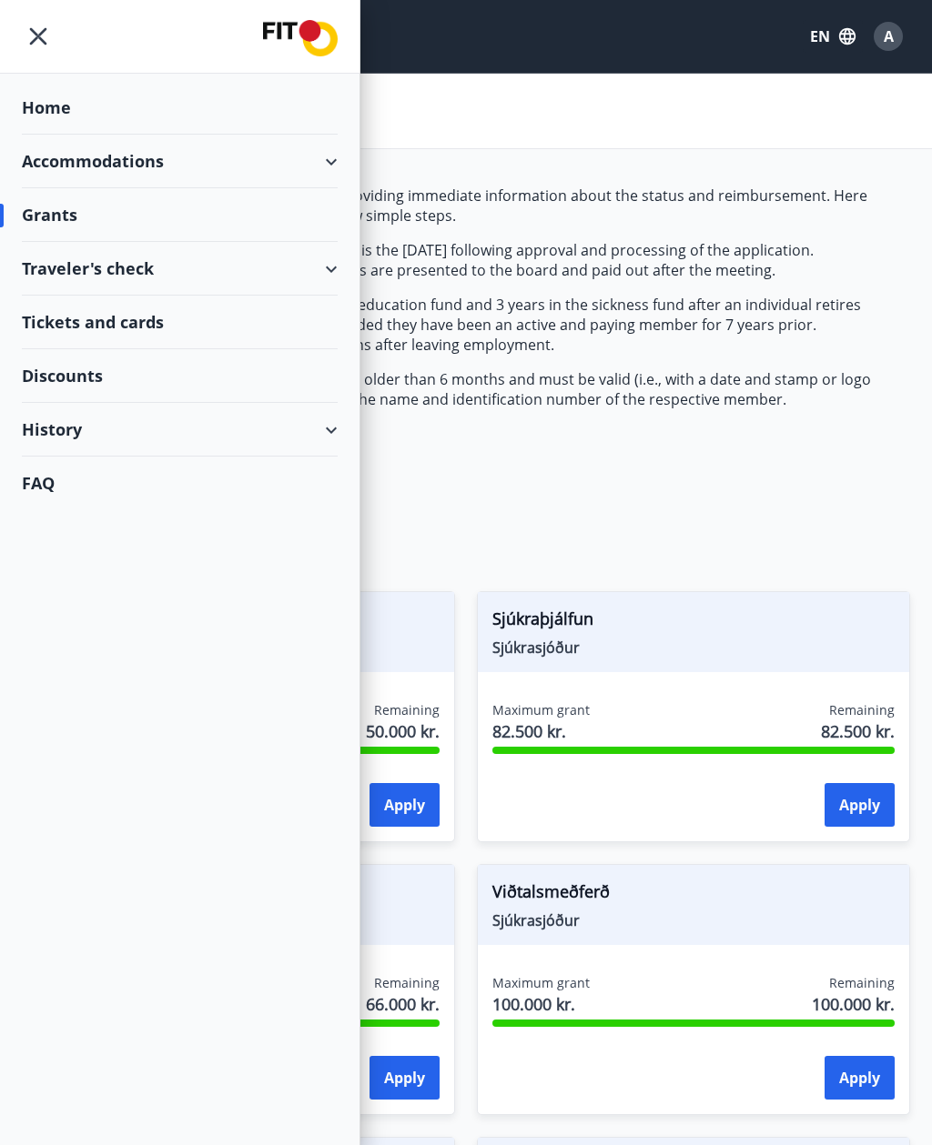
click at [44, 120] on div "Home" at bounding box center [180, 108] width 316 height 54
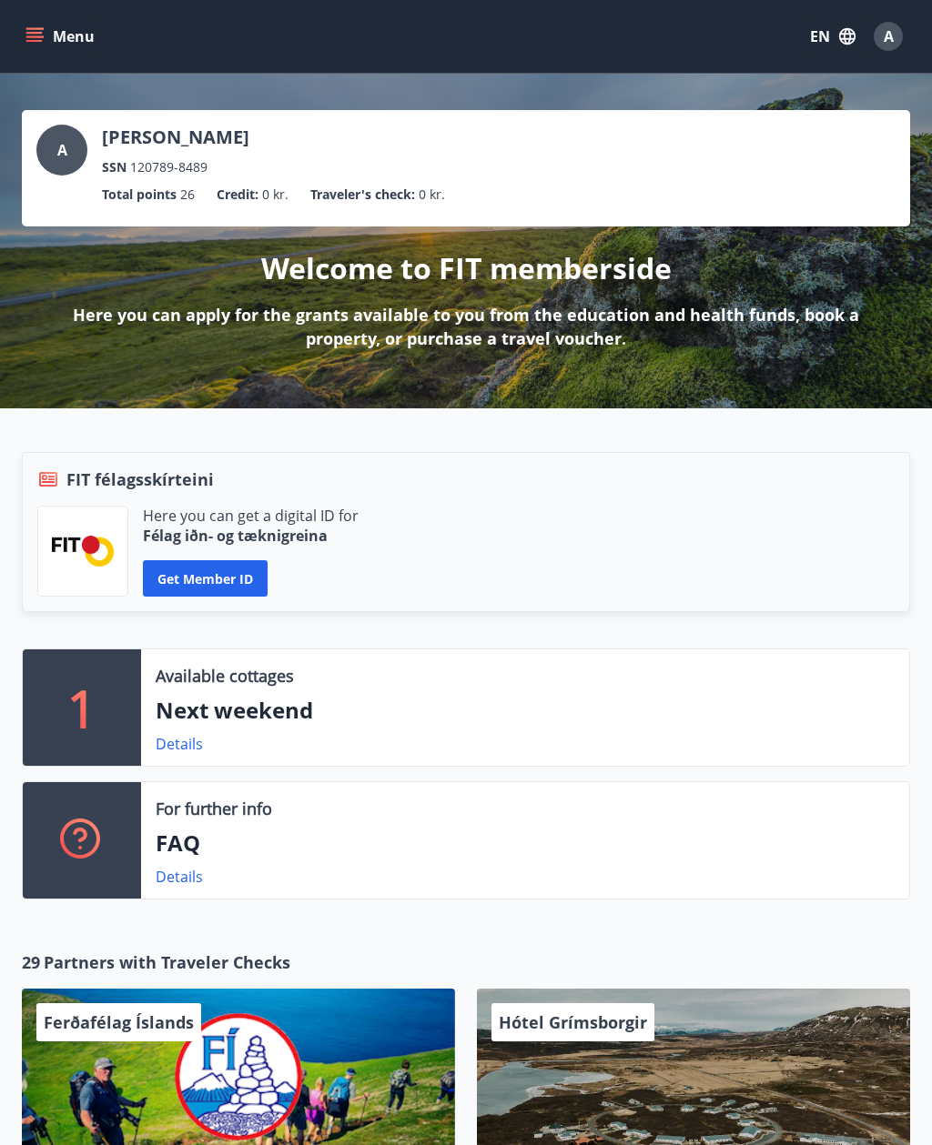
click at [70, 29] on button "Menu" at bounding box center [62, 36] width 80 height 33
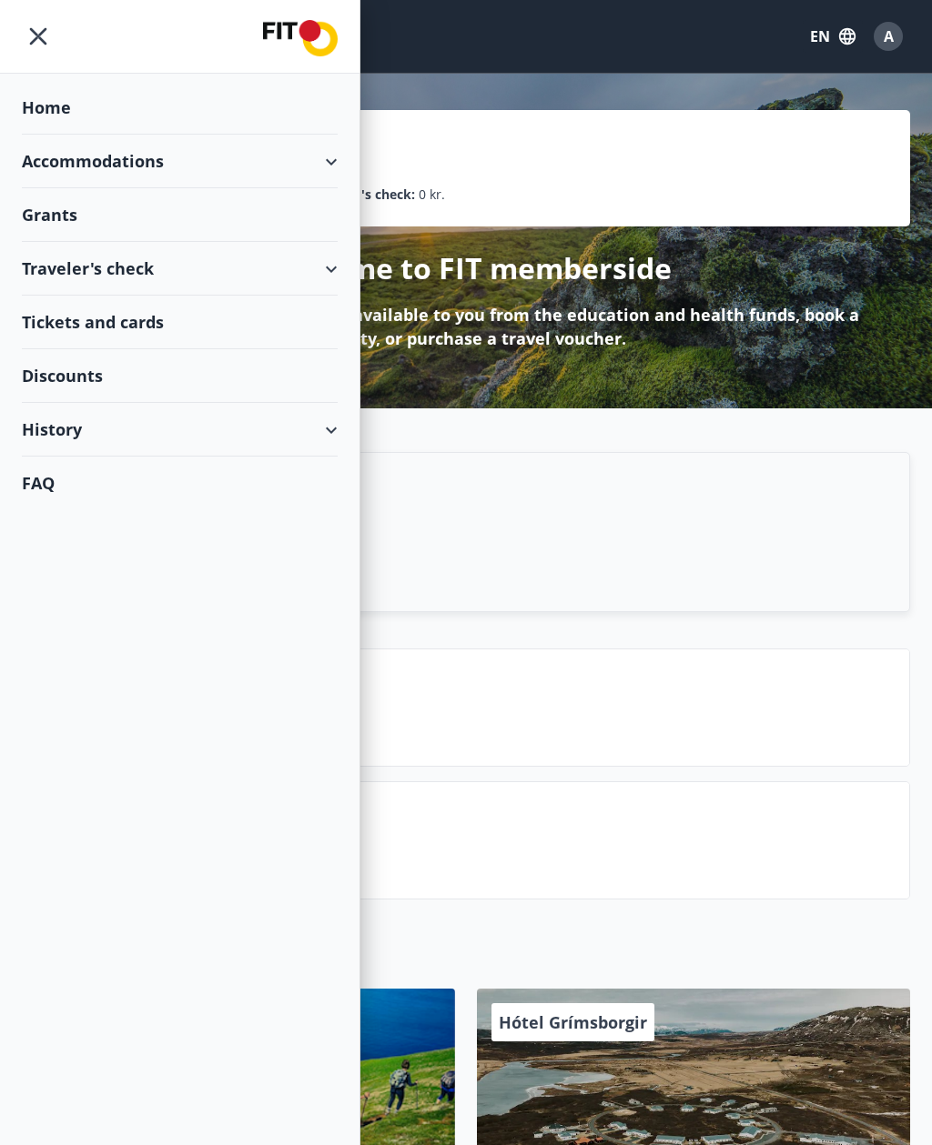
click at [37, 50] on icon "menu" at bounding box center [38, 36] width 33 height 33
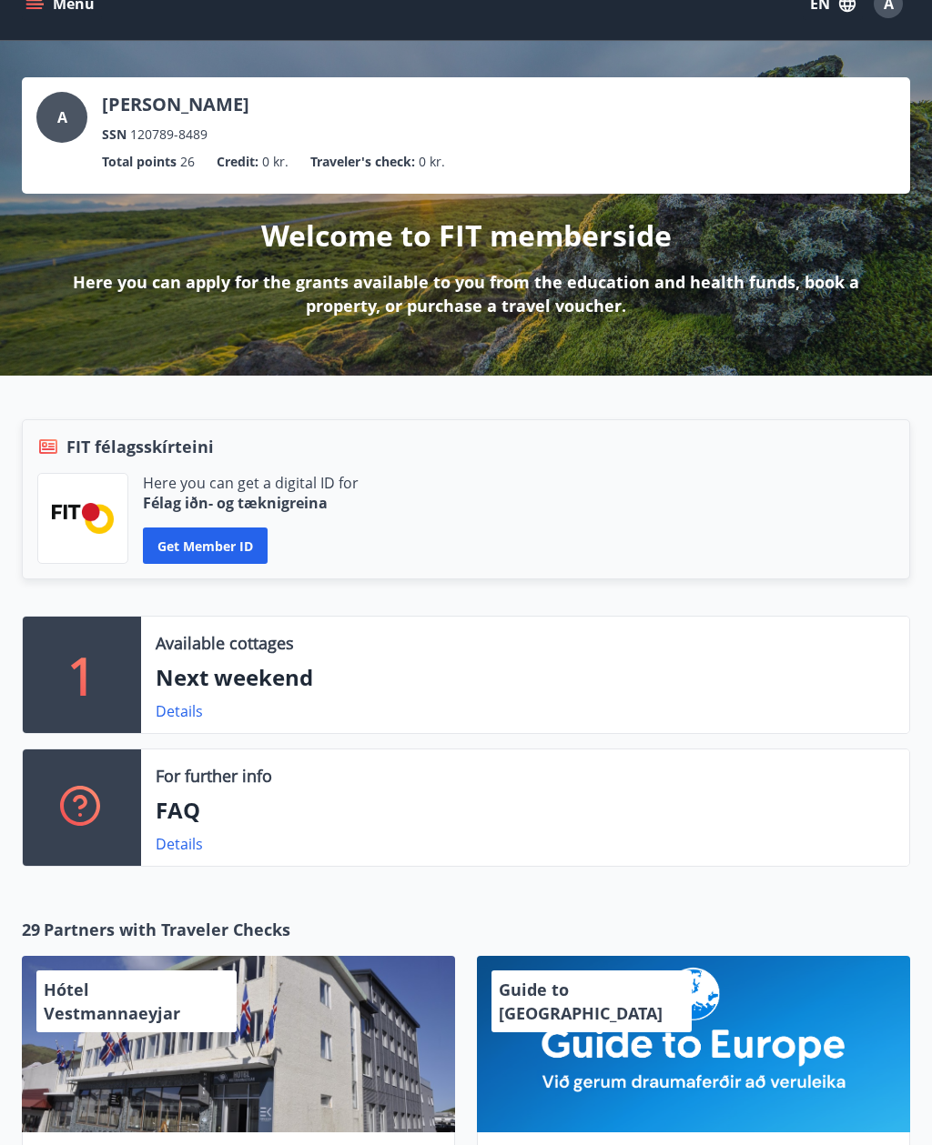
scroll to position [36, 0]
